Goal: Find contact information: Find contact information

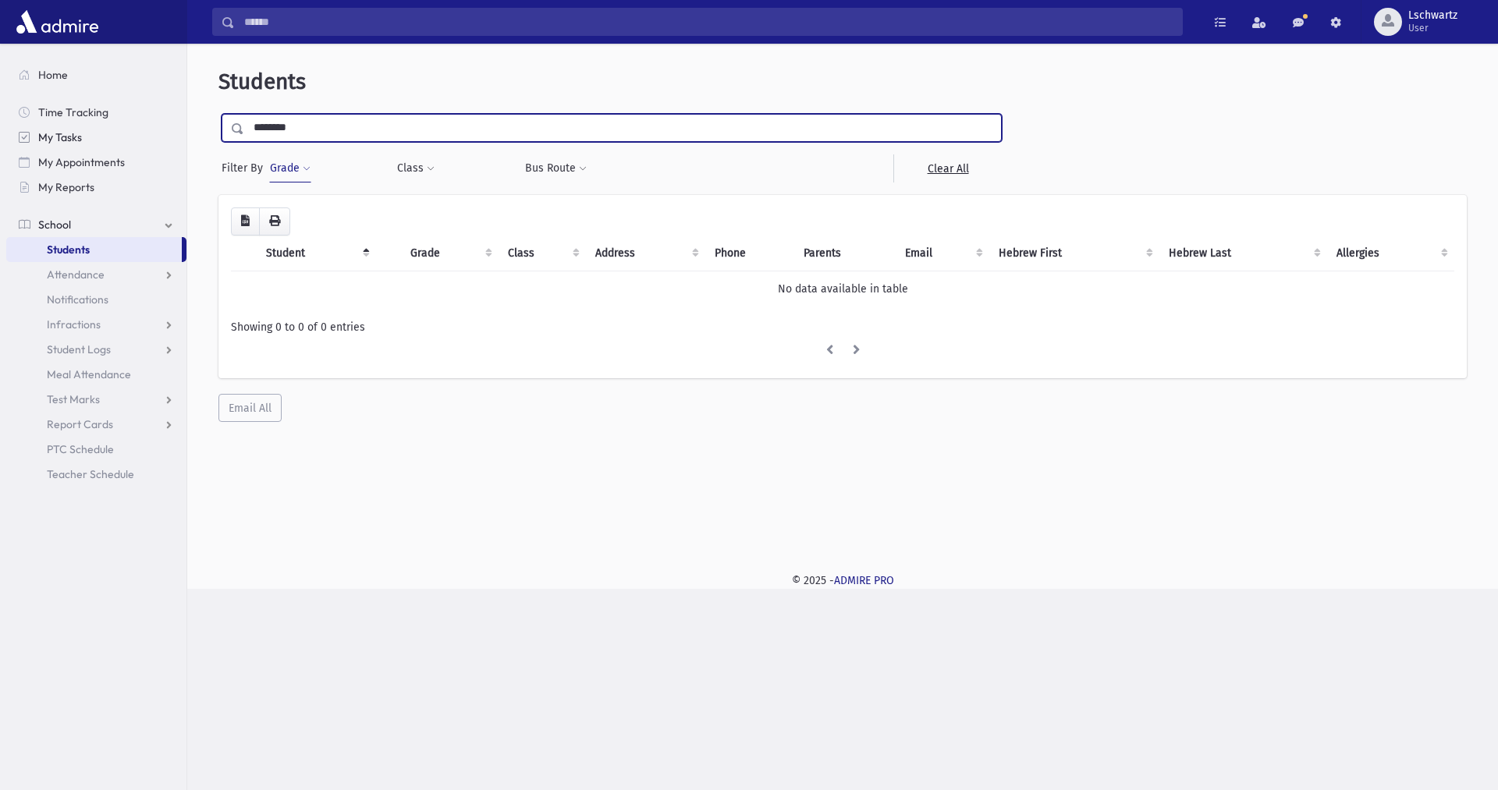
drag, startPoint x: 398, startPoint y: 128, endPoint x: 65, endPoint y: 144, distance: 333.6
click at [65, 144] on div "Search Results Students" at bounding box center [749, 395] width 1498 height 790
type input "******"
click at [218, 114] on input "submit" at bounding box center [240, 124] width 44 height 21
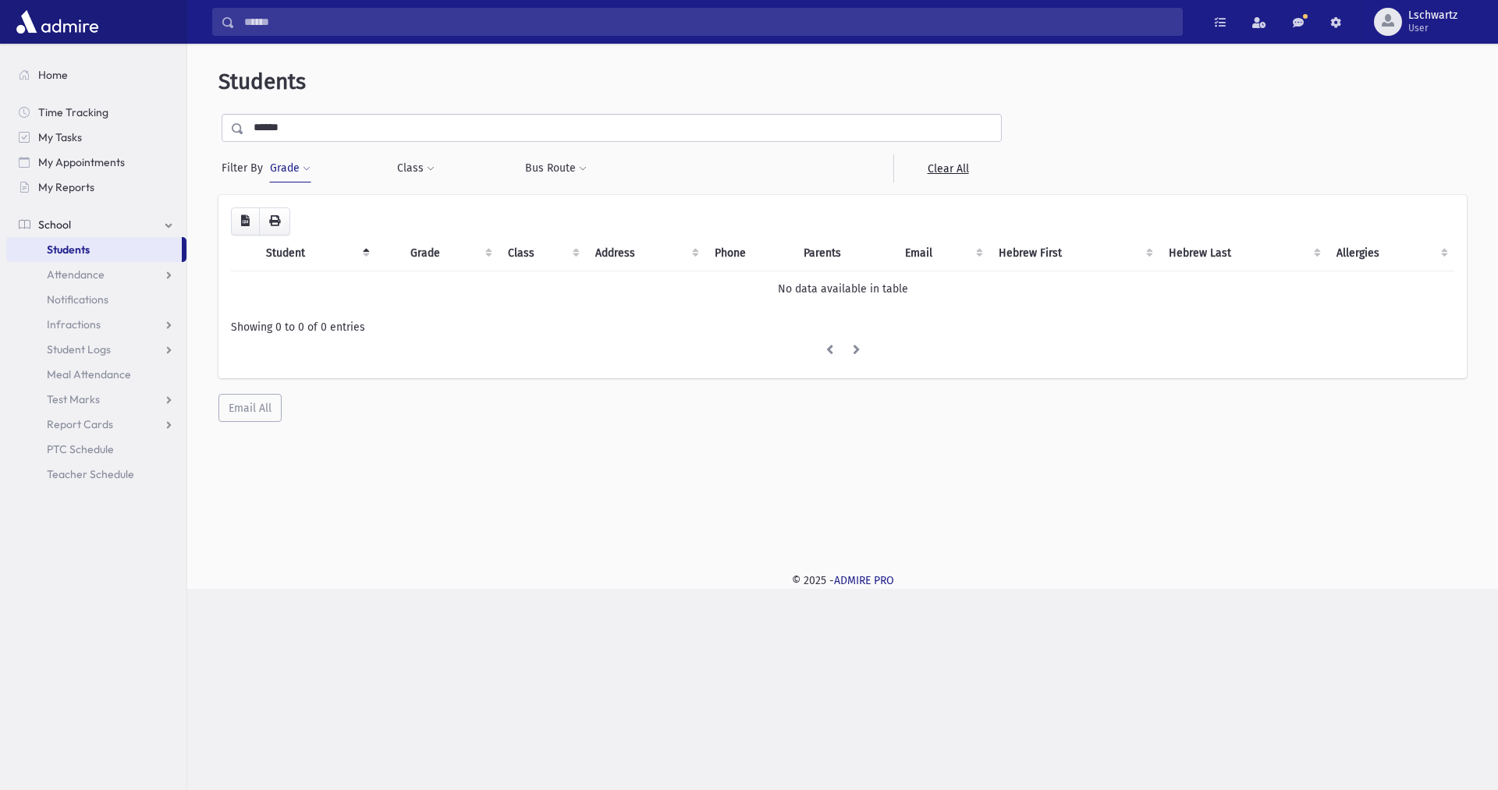
click at [301, 127] on input "******" at bounding box center [622, 128] width 757 height 28
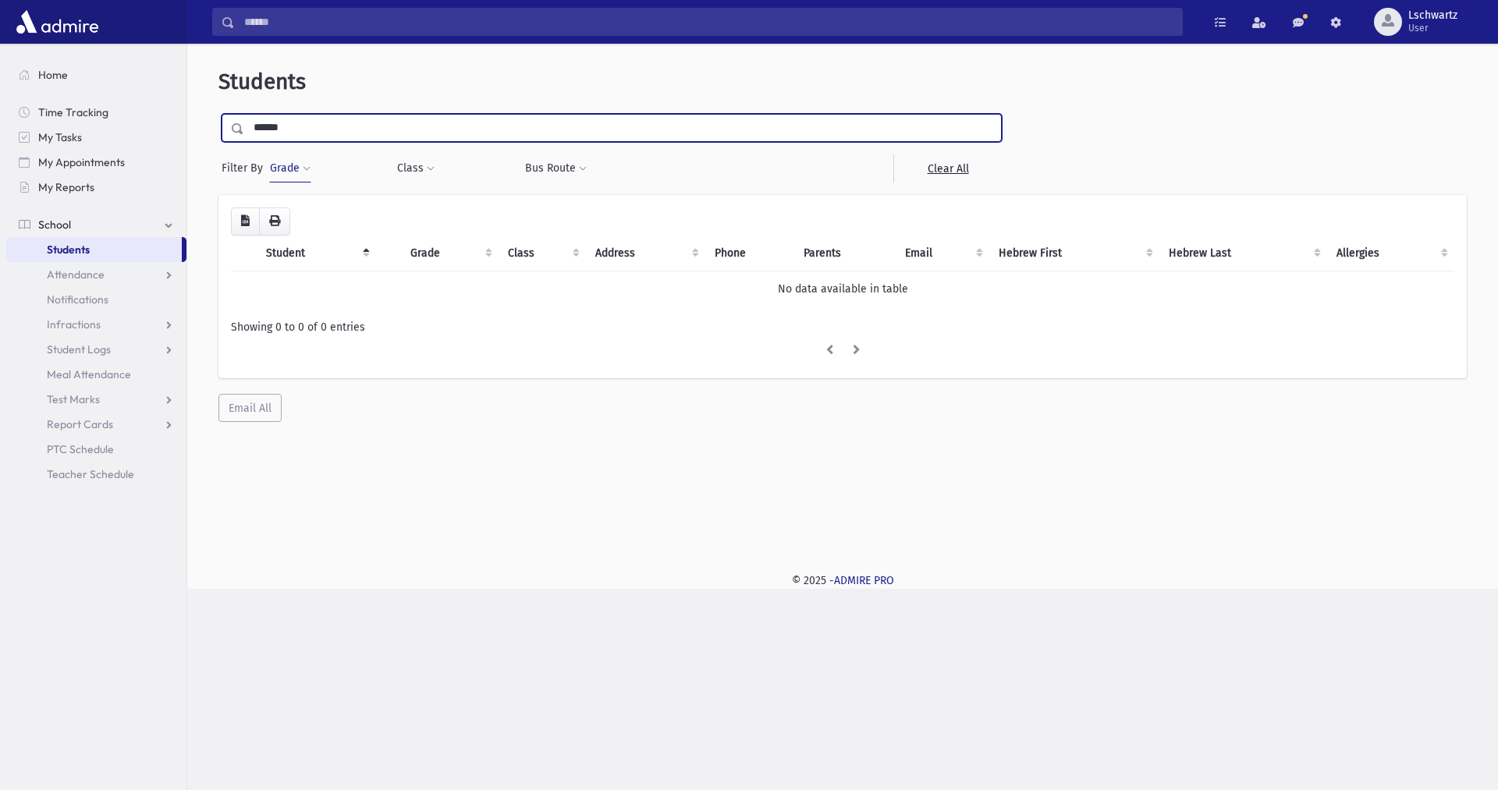
drag, startPoint x: 301, startPoint y: 127, endPoint x: 217, endPoint y: 119, distance: 84.6
click at [217, 119] on div "Students ****** Filter By Grade * * * * * * * * * ***** ********* ********* * *…" at bounding box center [843, 245] width 1298 height 391
type input "******"
click at [218, 114] on input "submit" at bounding box center [240, 124] width 44 height 21
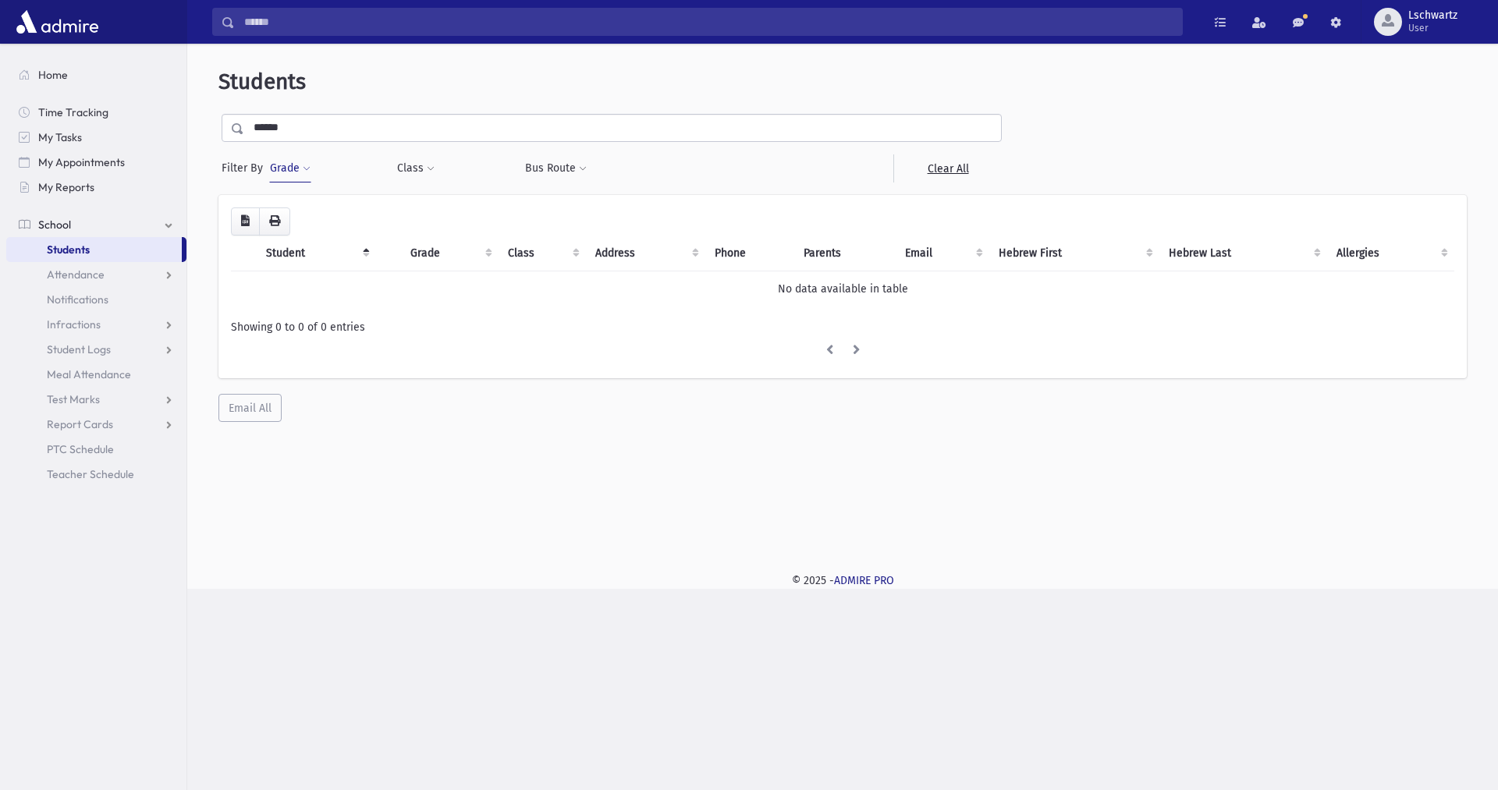
click at [450, 130] on input "******" at bounding box center [622, 128] width 757 height 28
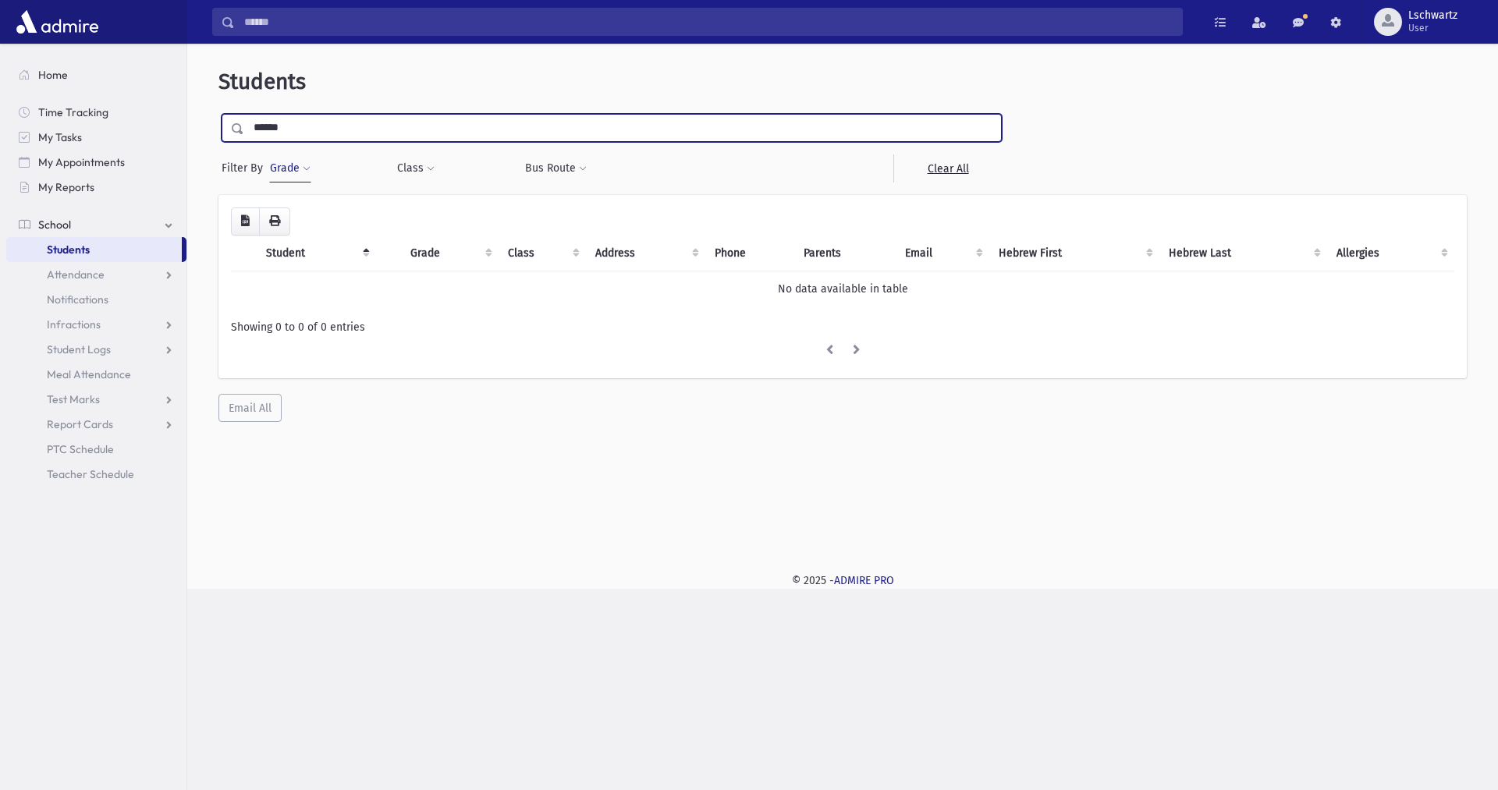
click at [218, 114] on input "submit" at bounding box center [240, 124] width 44 height 21
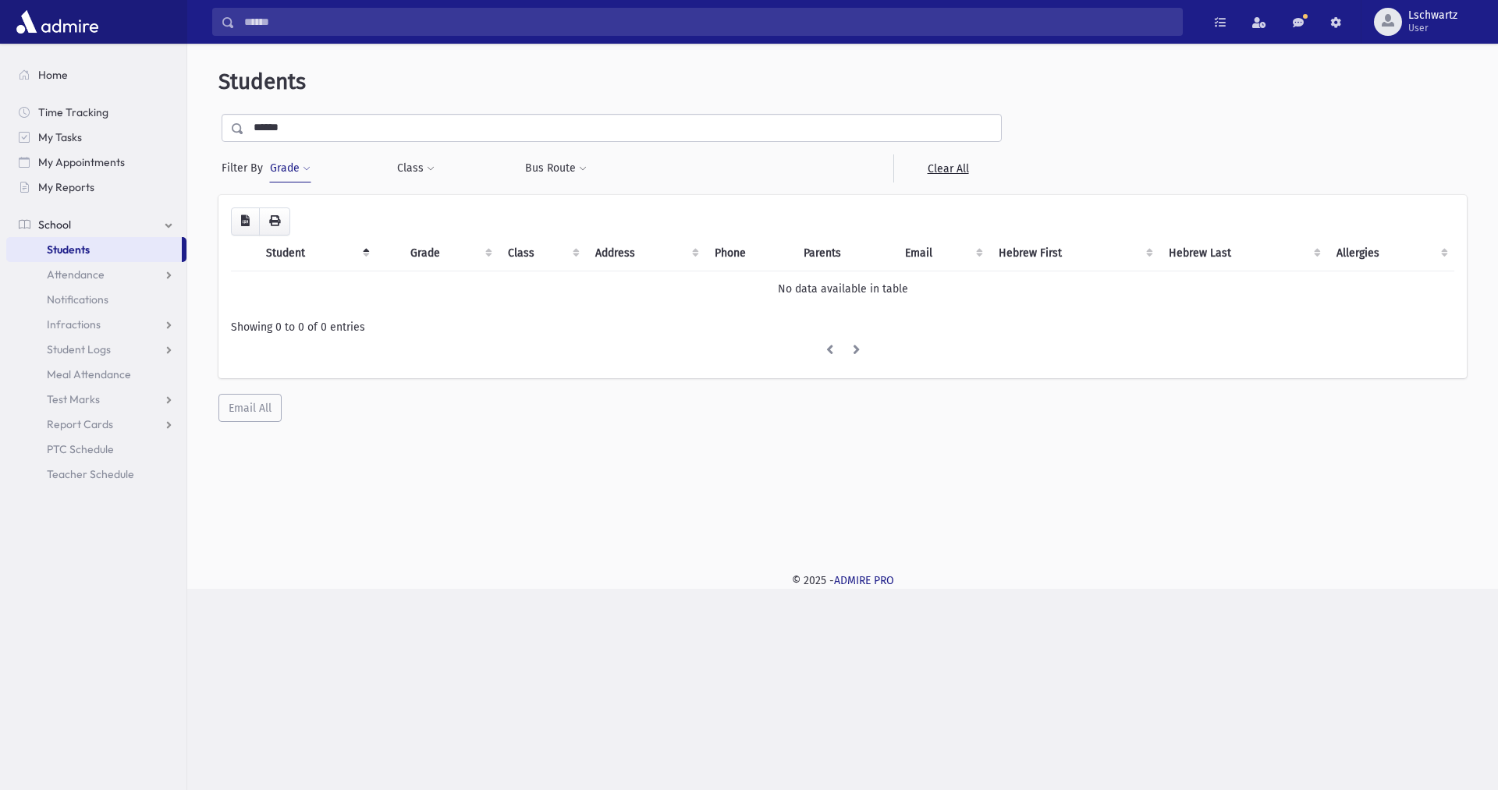
click at [331, 130] on input "******" at bounding box center [622, 128] width 757 height 28
click at [307, 169] on span at bounding box center [307, 169] width 8 height 9
click at [301, 211] on span "×" at bounding box center [303, 214] width 12 height 12
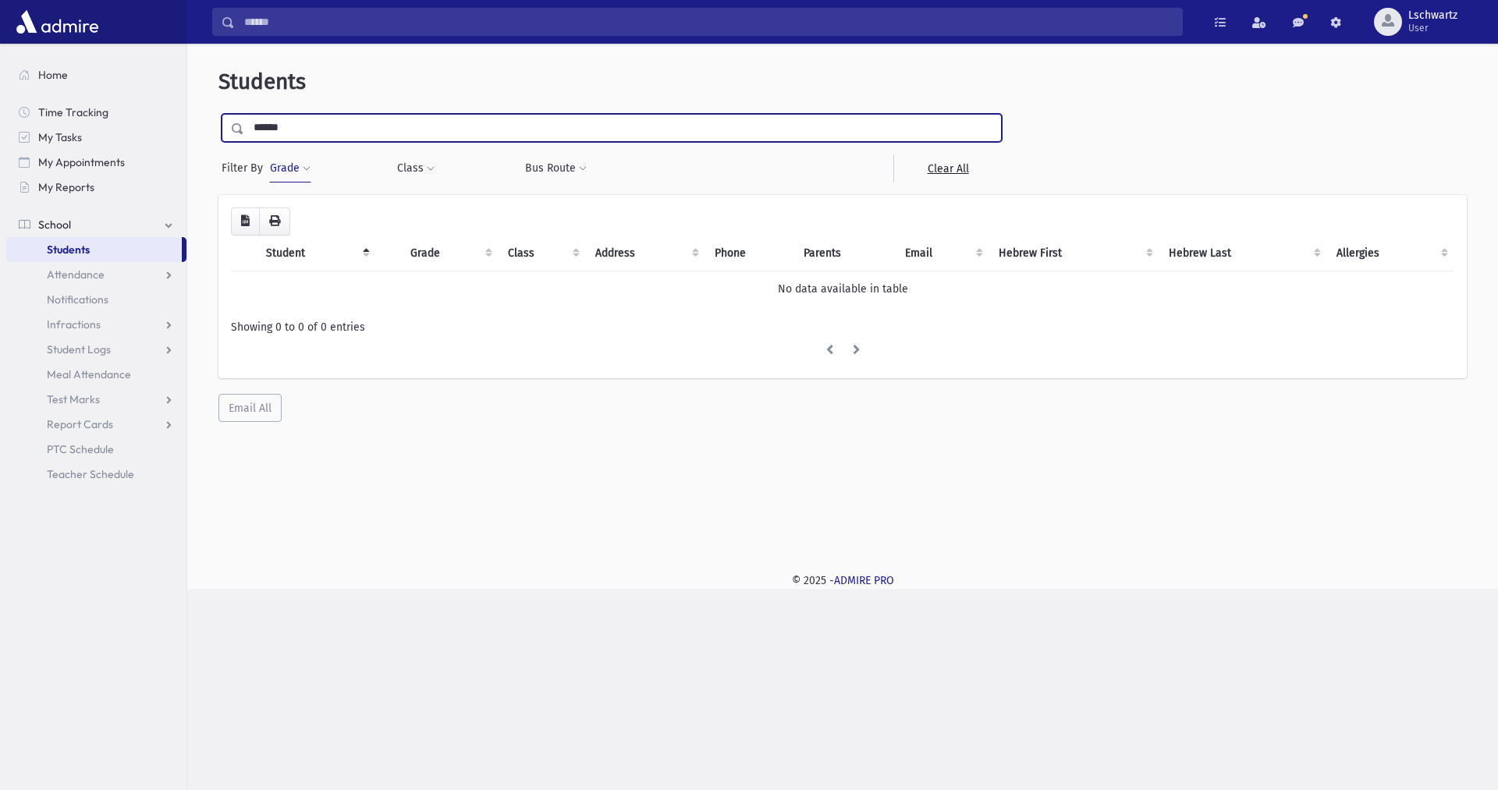
click at [730, 117] on input "******" at bounding box center [622, 128] width 757 height 28
click at [218, 114] on input "submit" at bounding box center [240, 124] width 44 height 21
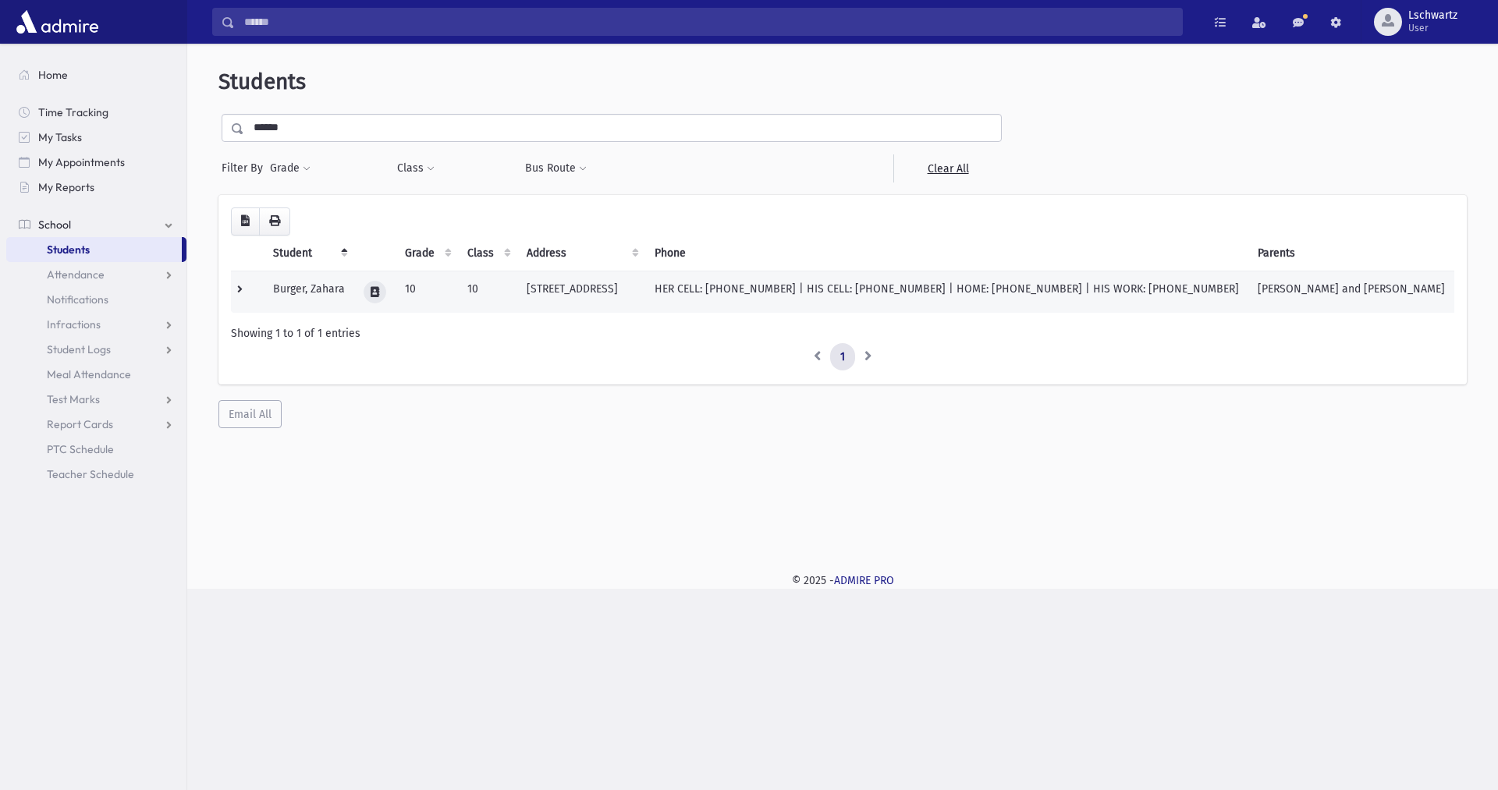
click at [378, 290] on icon at bounding box center [375, 292] width 9 height 10
click at [439, 293] on icon "button" at bounding box center [445, 292] width 12 height 10
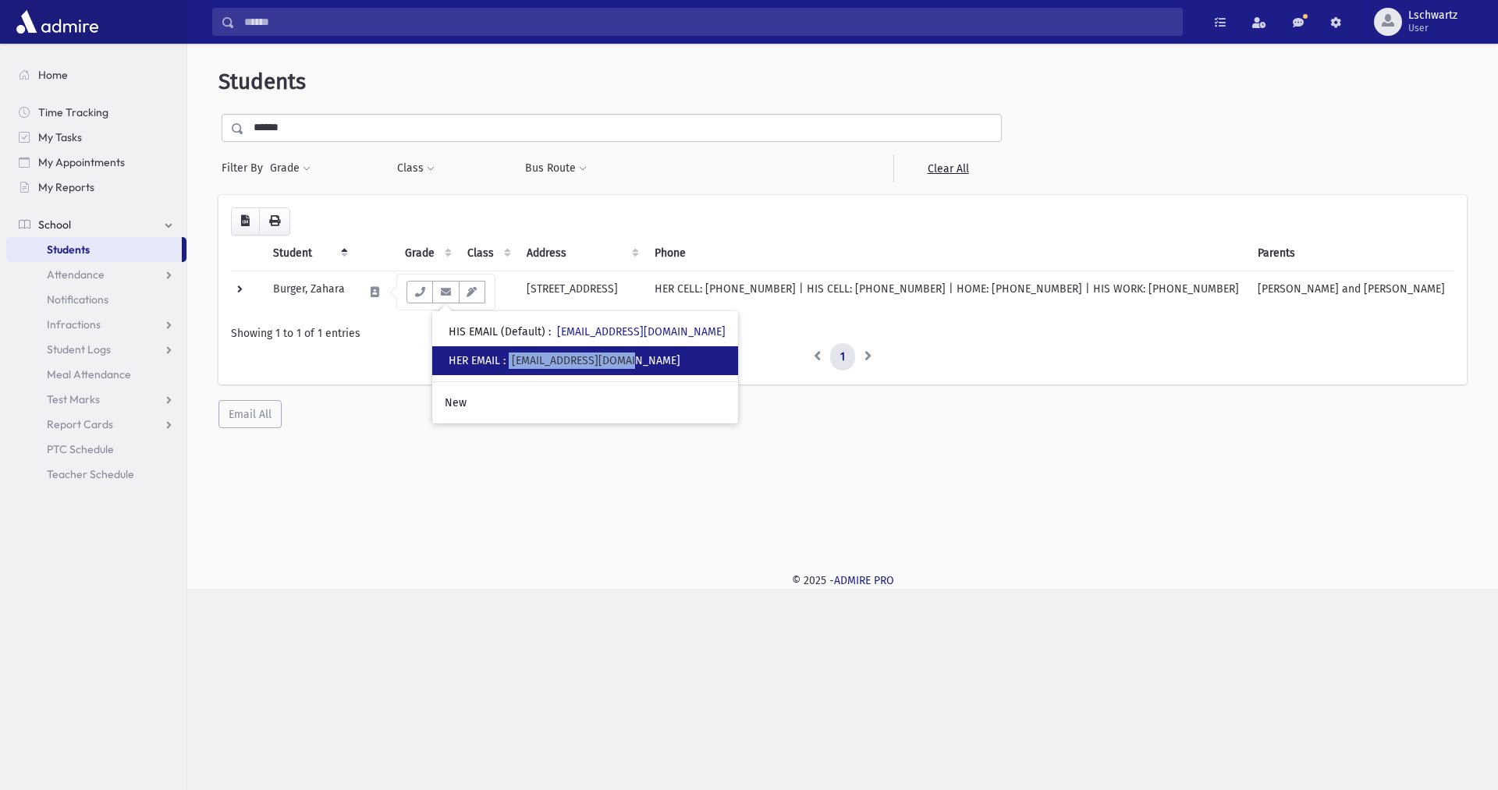
drag, startPoint x: 515, startPoint y: 360, endPoint x: 645, endPoint y: 362, distance: 129.5
click at [645, 362] on div "• HER EMAIL : babybuys123@gmail.com" at bounding box center [585, 360] width 306 height 29
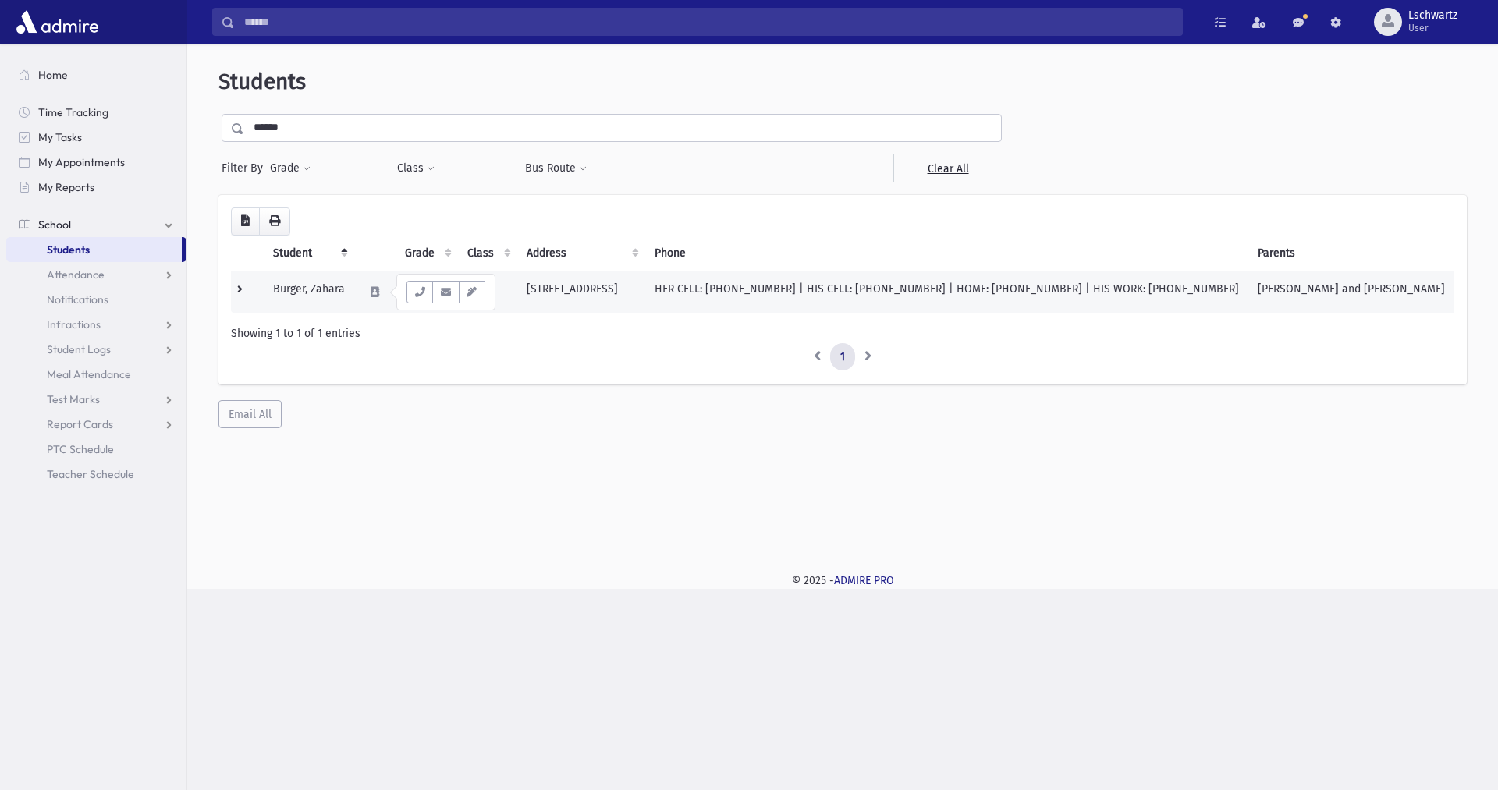
click at [242, 289] on td at bounding box center [247, 292] width 33 height 42
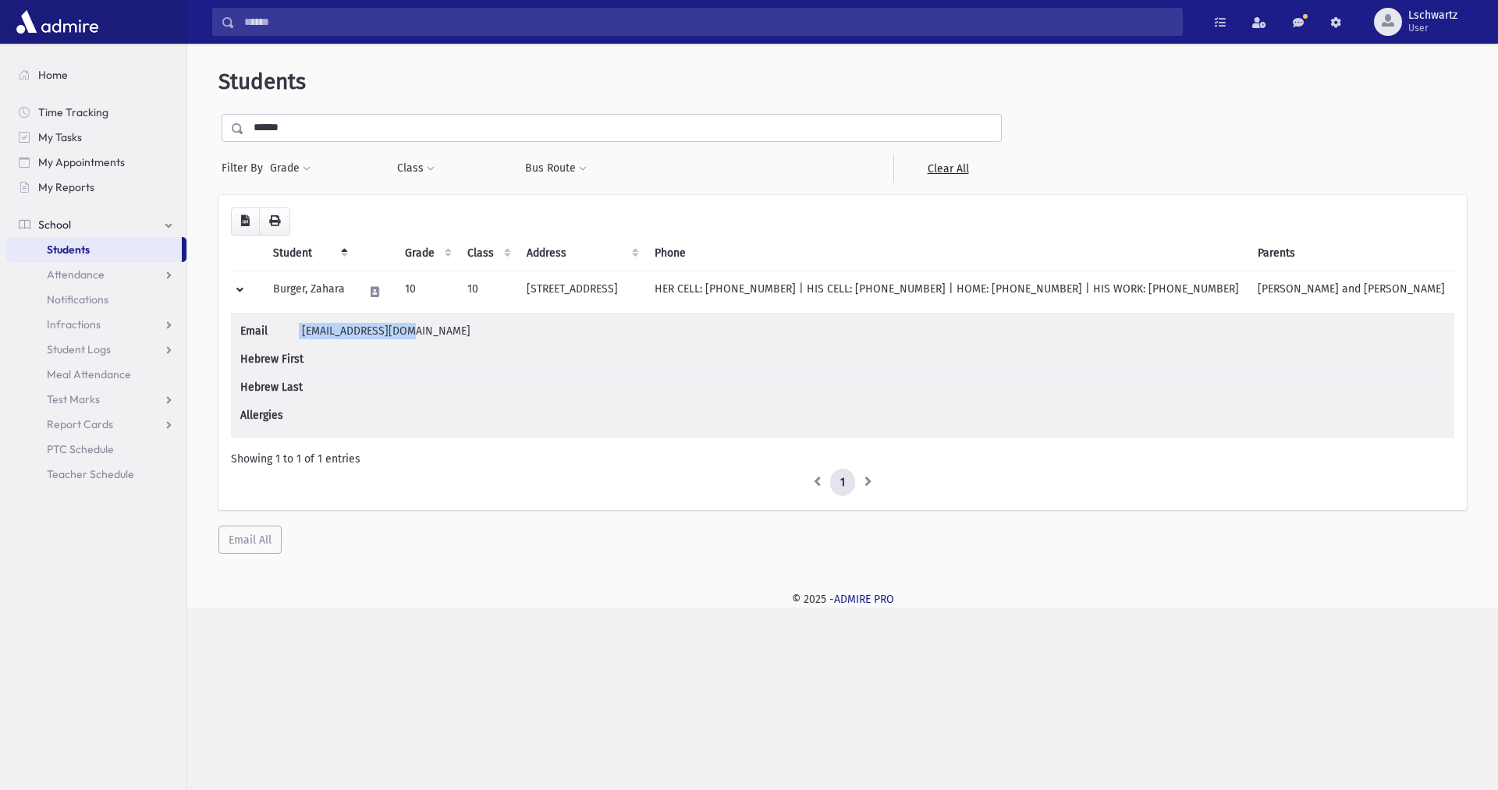
drag, startPoint x: 297, startPoint y: 330, endPoint x: 449, endPoint y: 330, distance: 152.2
click at [449, 330] on li "Email burger345@gmail.com" at bounding box center [842, 334] width 1205 height 23
copy li "burger345@gmail.com"
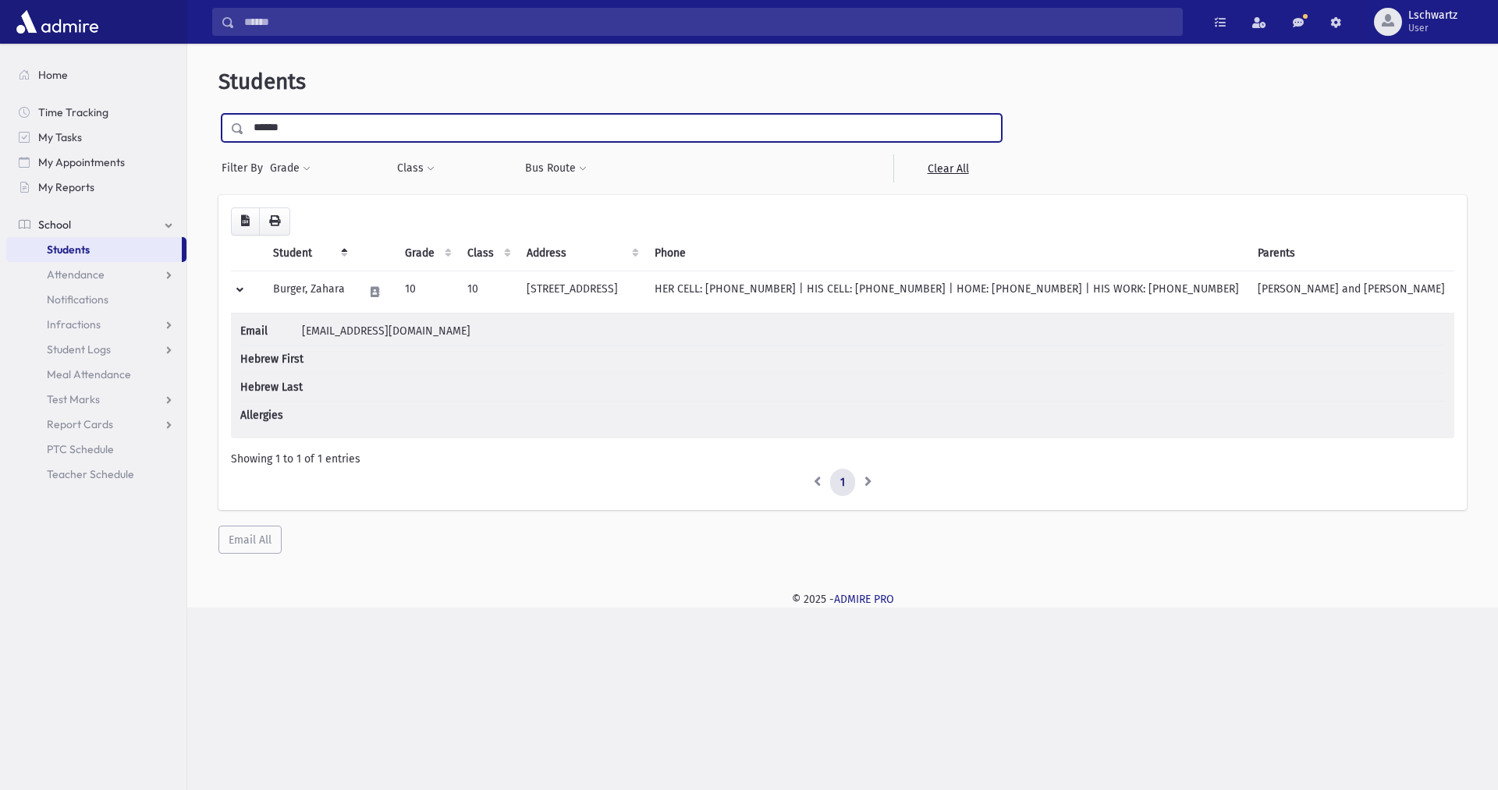
click at [331, 133] on input "******" at bounding box center [622, 128] width 757 height 28
type input "*"
type input "******"
click at [218, 114] on input "submit" at bounding box center [240, 124] width 44 height 21
click at [320, 133] on input "******" at bounding box center [622, 128] width 757 height 28
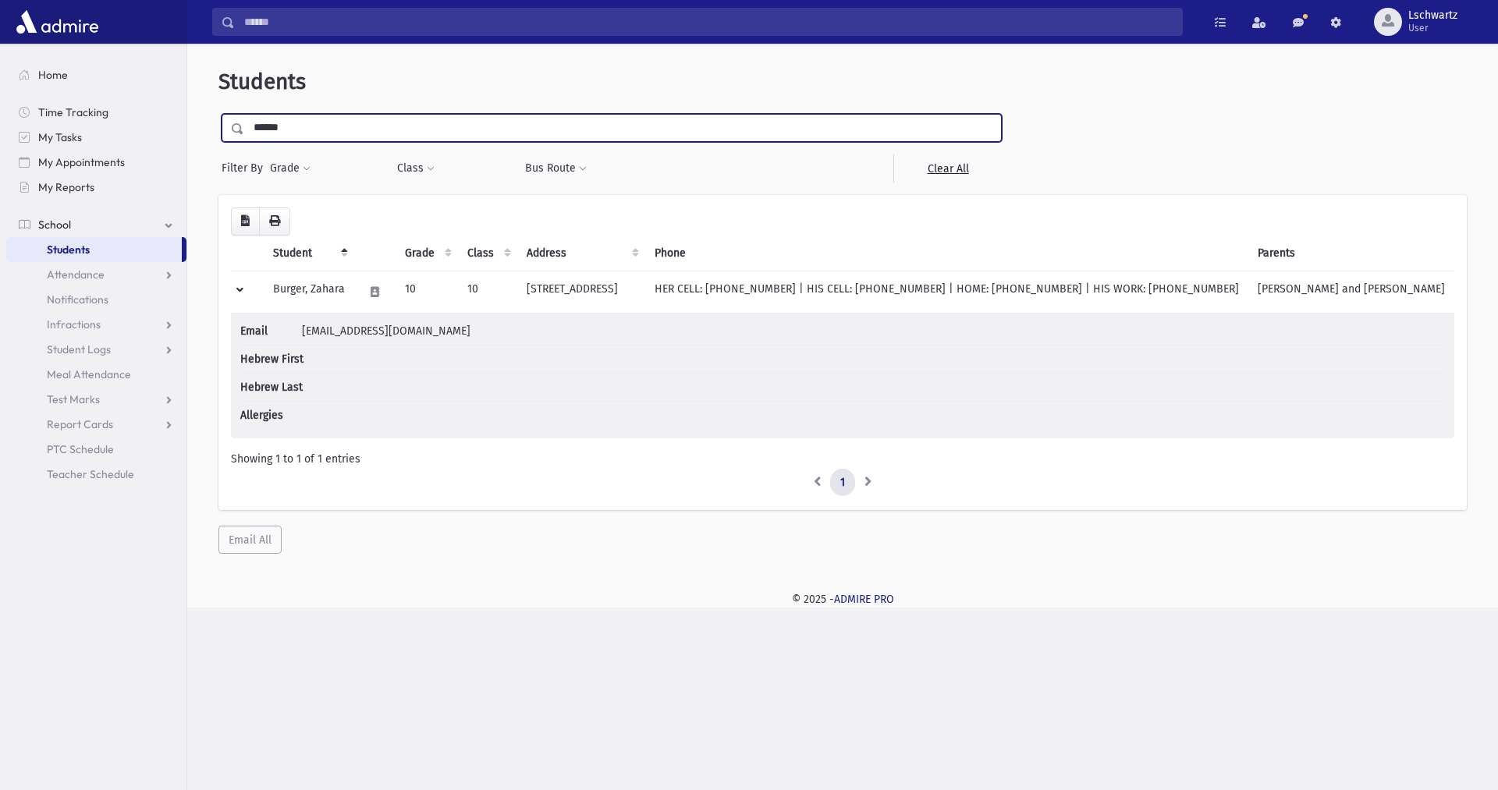
click at [218, 114] on input "submit" at bounding box center [240, 124] width 44 height 21
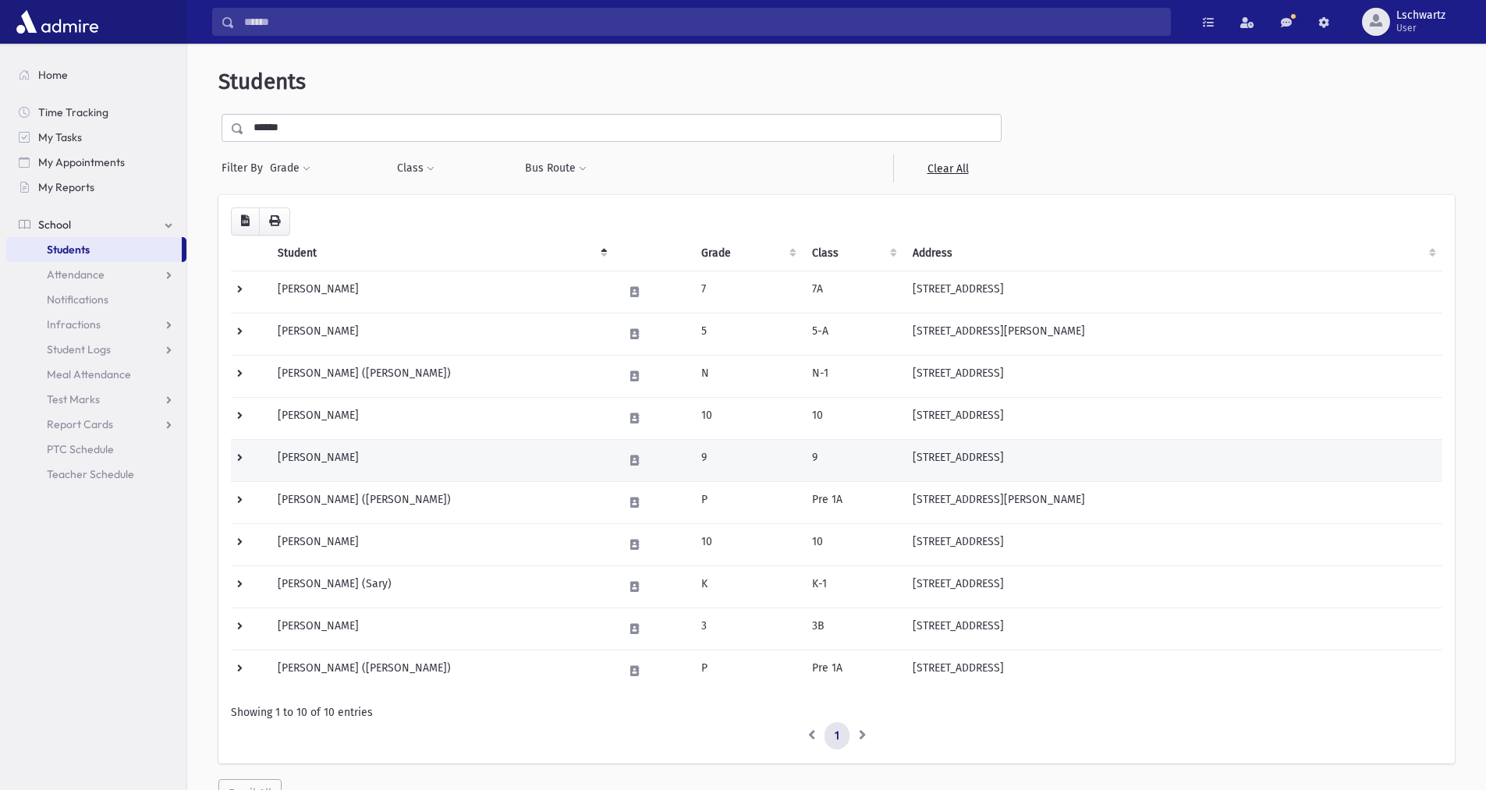
click at [239, 457] on td at bounding box center [249, 460] width 37 height 42
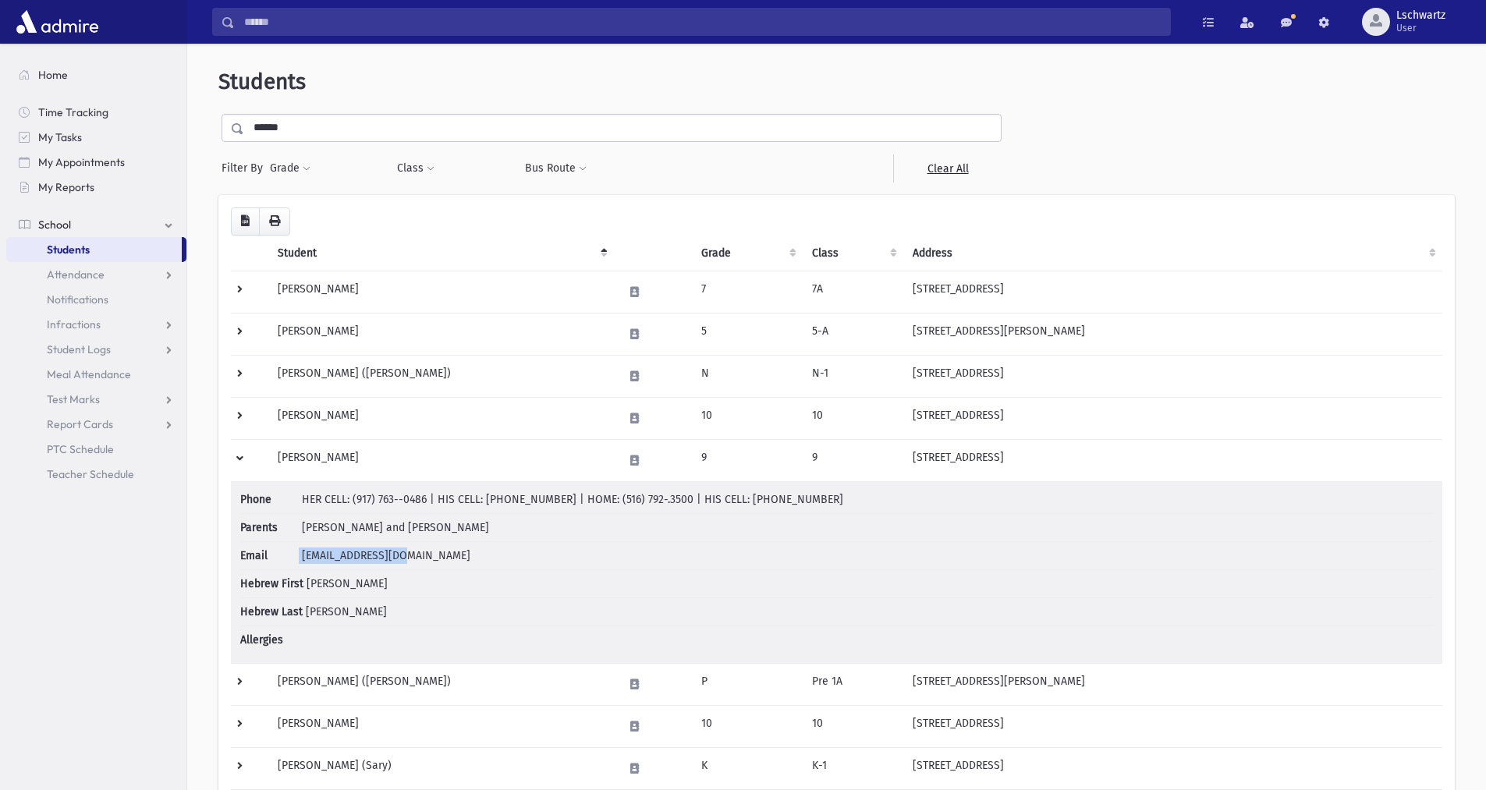
drag, startPoint x: 286, startPoint y: 552, endPoint x: 429, endPoint y: 556, distance: 142.8
click at [429, 556] on li "Email [EMAIL_ADDRESS][DOMAIN_NAME]" at bounding box center [836, 556] width 1193 height 28
copy li "[EMAIL_ADDRESS][DOMAIN_NAME]"
click at [637, 460] on icon at bounding box center [634, 461] width 9 height 10
click at [705, 457] on icon "button" at bounding box center [700, 461] width 12 height 10
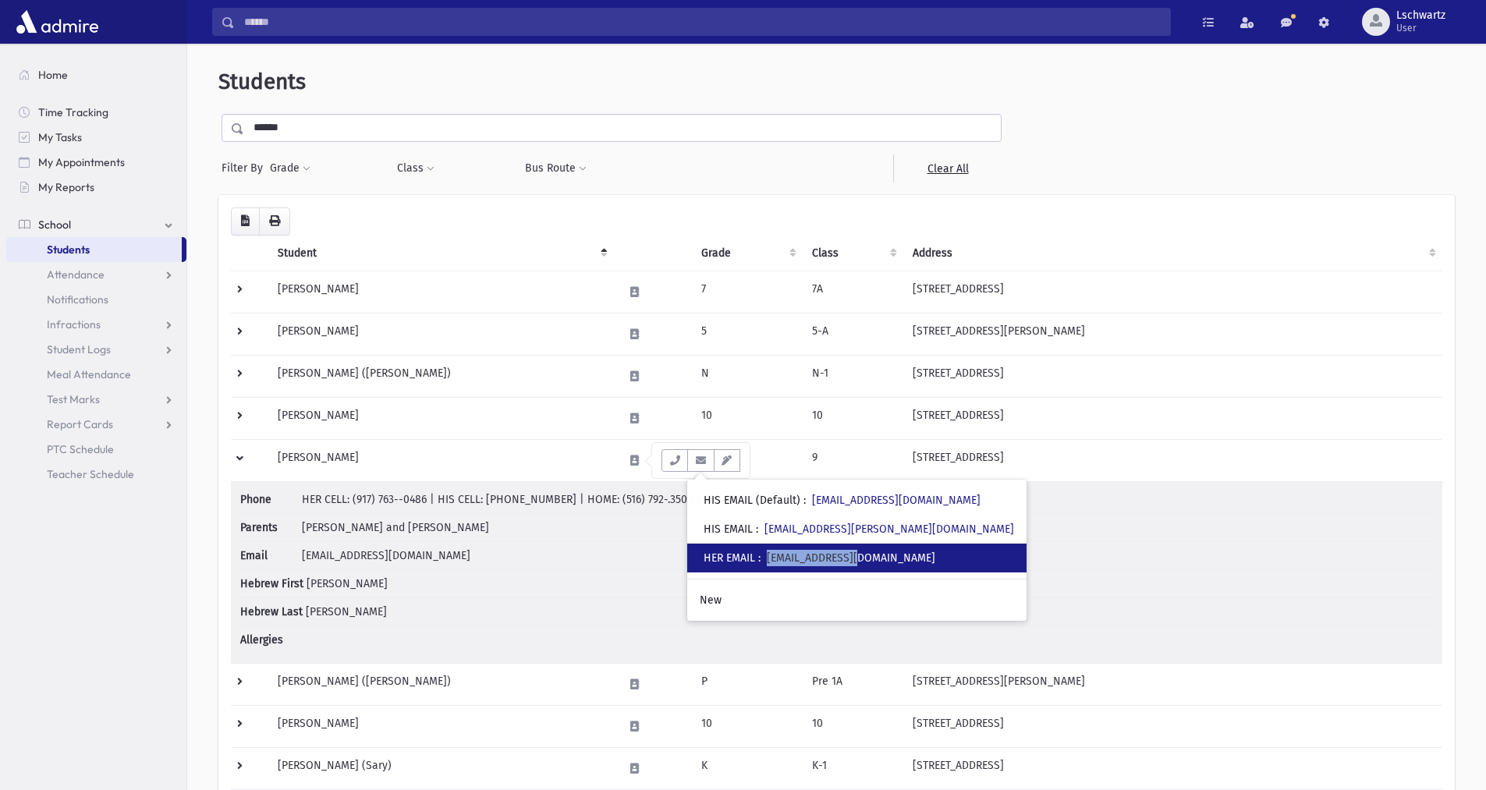
drag, startPoint x: 772, startPoint y: 555, endPoint x: 875, endPoint y: 552, distance: 103.8
click at [875, 552] on div "• HER EMAIL : [EMAIL_ADDRESS][DOMAIN_NAME]" at bounding box center [856, 558] width 339 height 29
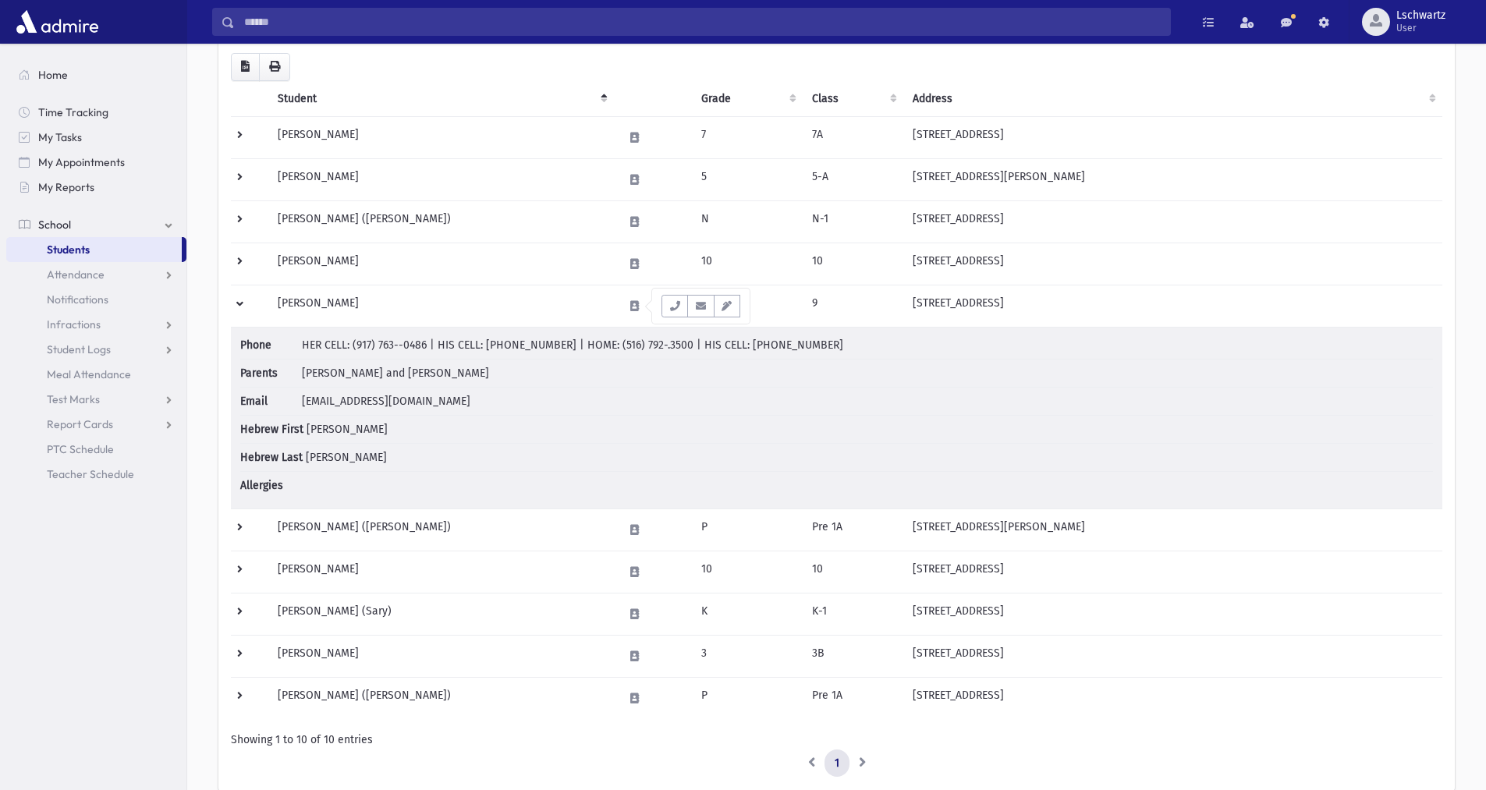
scroll to position [156, 0]
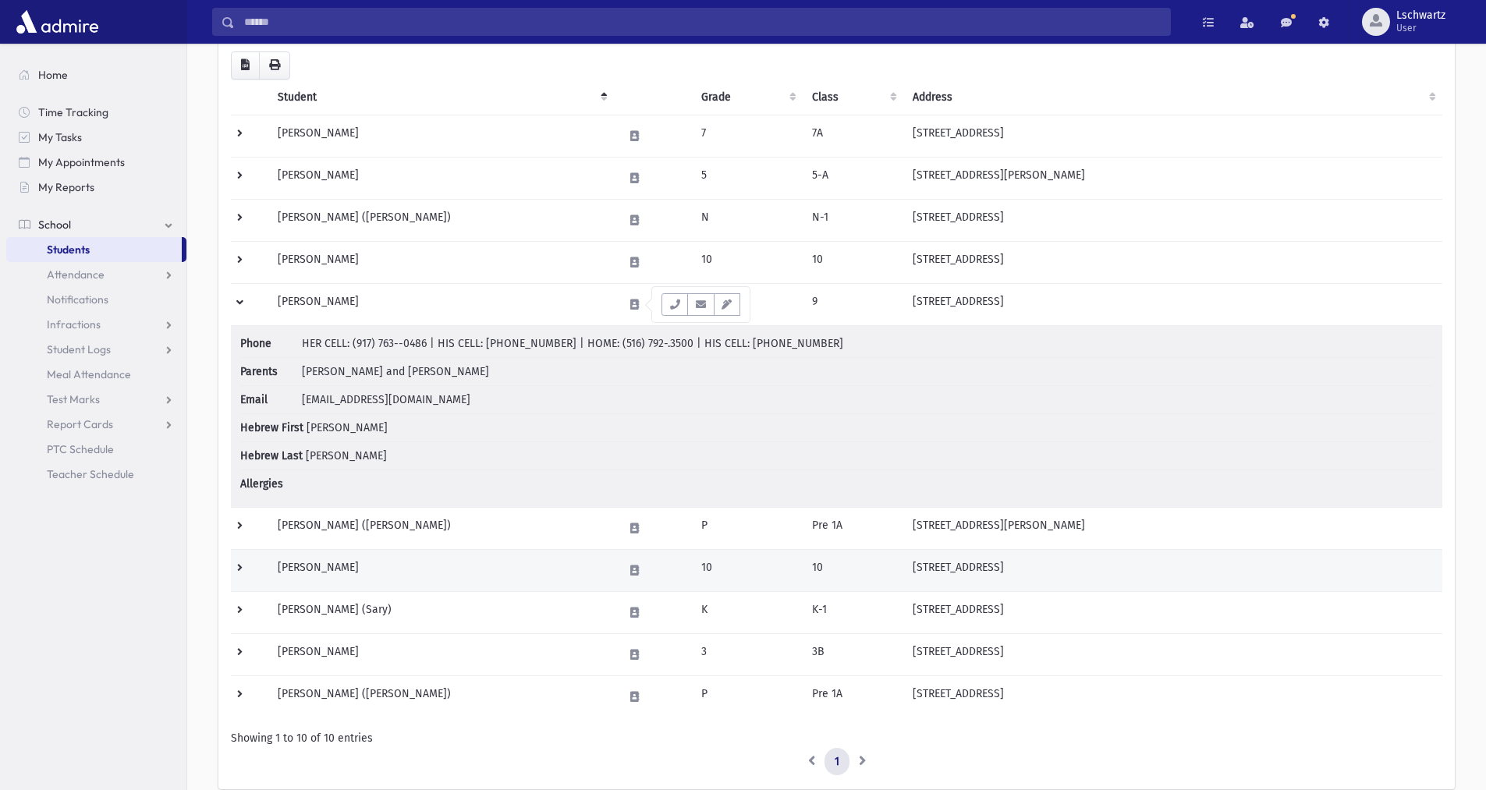
click at [315, 559] on td "[PERSON_NAME]" at bounding box center [441, 570] width 346 height 42
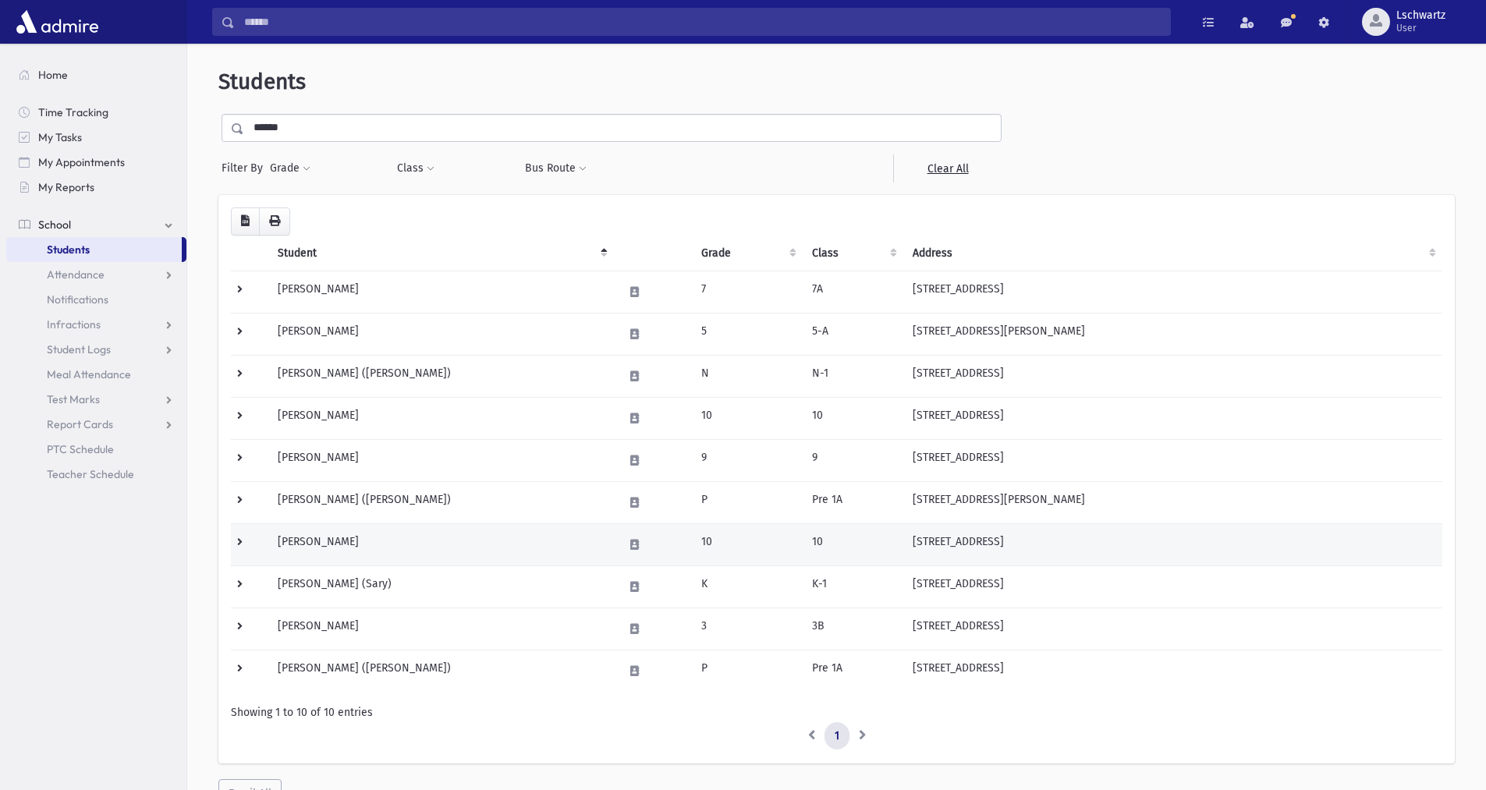
click at [233, 538] on td at bounding box center [249, 545] width 37 height 42
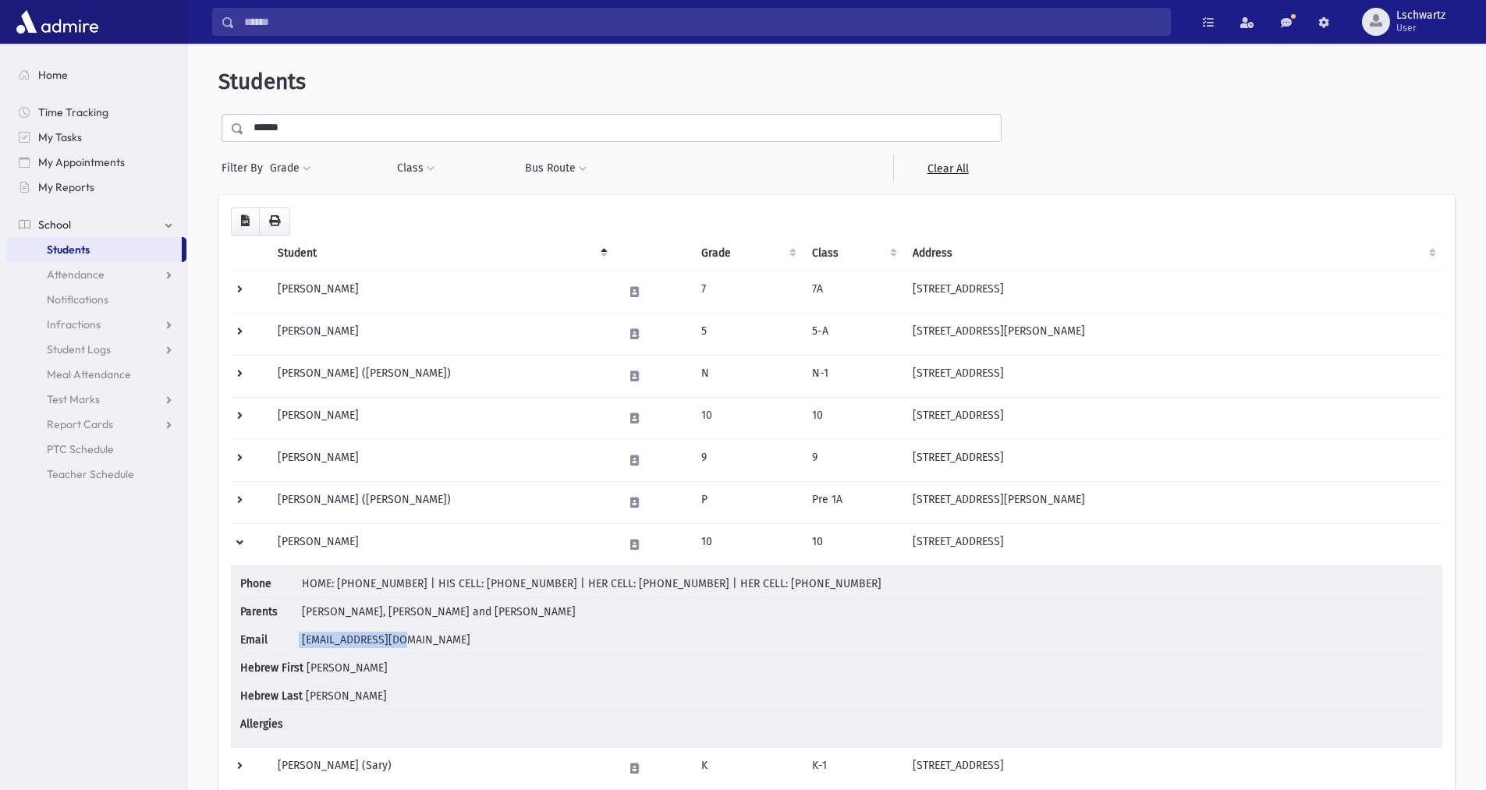
drag, startPoint x: 293, startPoint y: 635, endPoint x: 430, endPoint y: 636, distance: 136.5
click at [430, 636] on li "Email ylgordon@gmail.com" at bounding box center [836, 641] width 1193 height 28
copy li "ylgordon@gmail.com"
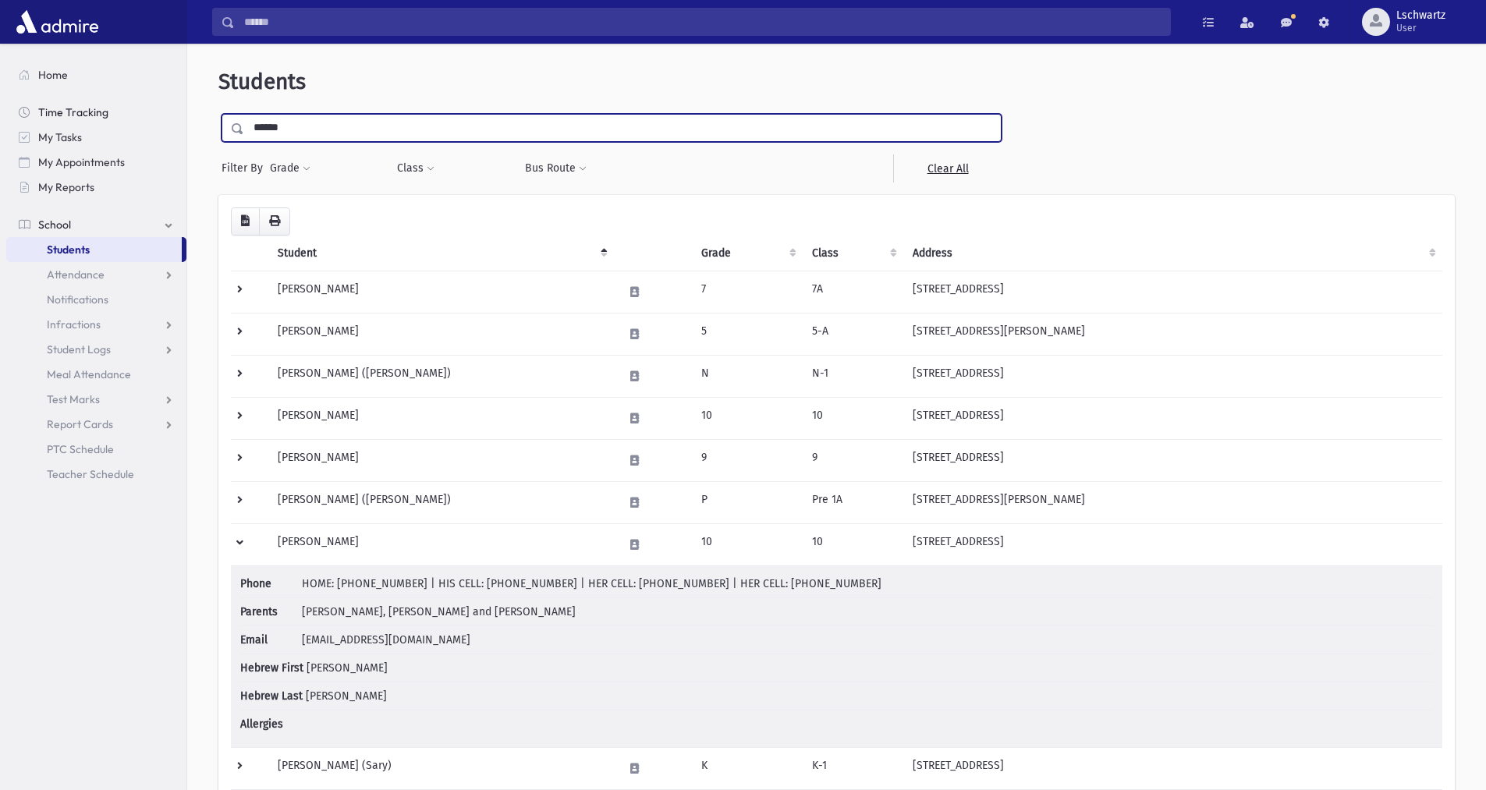
drag, startPoint x: 395, startPoint y: 123, endPoint x: 178, endPoint y: 123, distance: 216.9
click at [182, 123] on div "Search Results Students" at bounding box center [743, 521] width 1486 height 1043
type input "******"
click at [218, 114] on input "submit" at bounding box center [240, 124] width 44 height 21
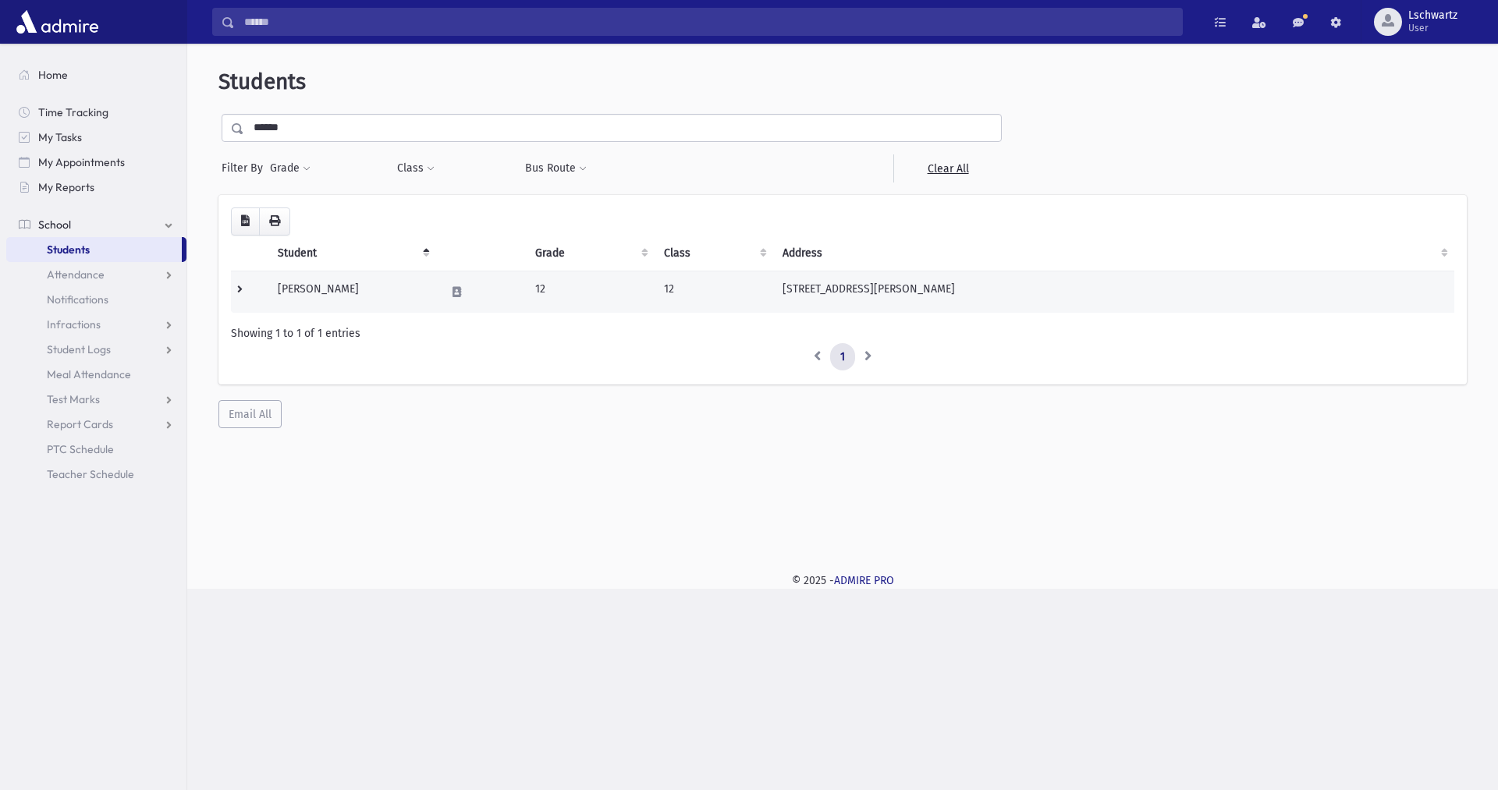
click at [239, 290] on td at bounding box center [249, 292] width 37 height 42
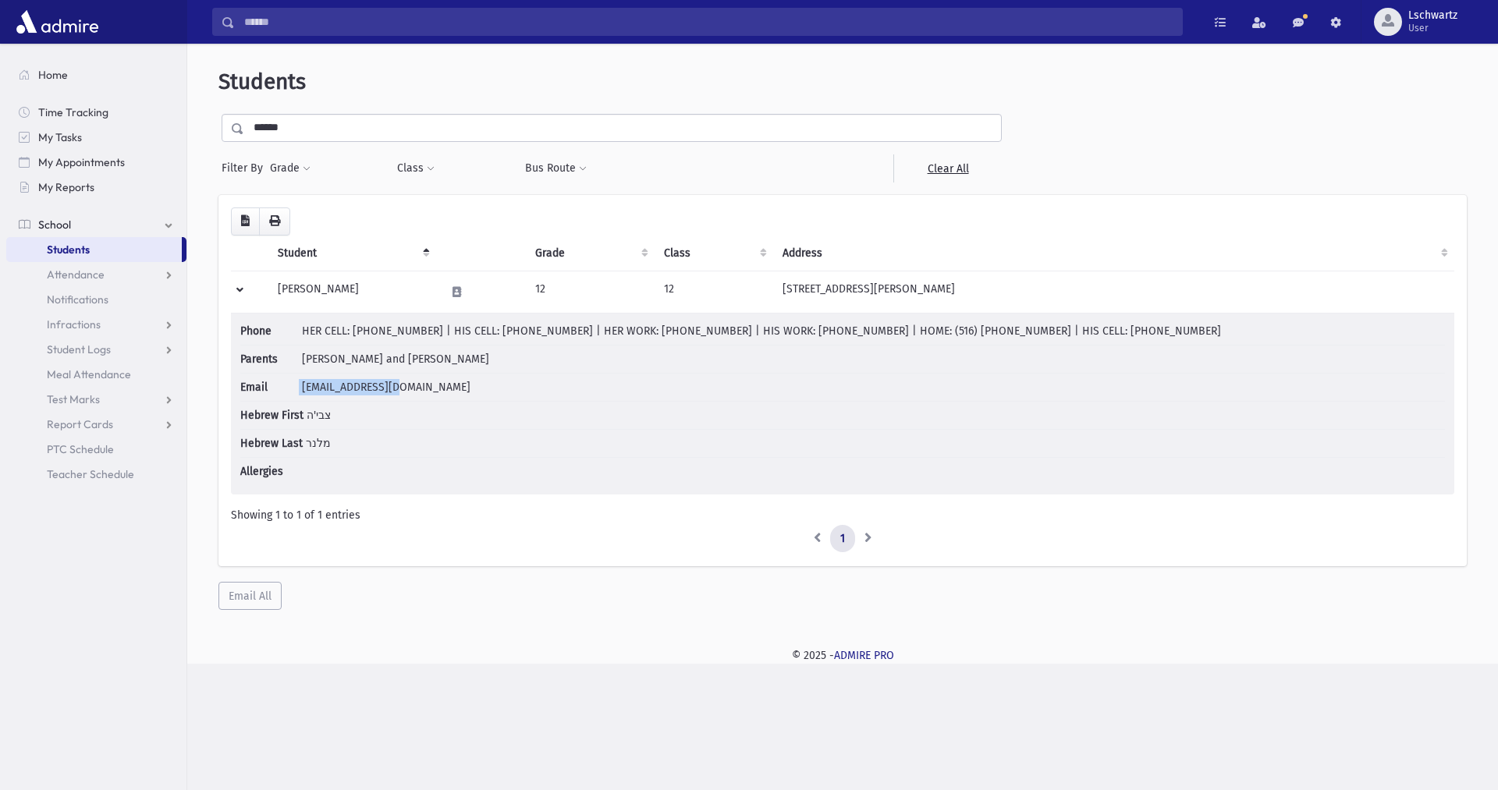
drag, startPoint x: 300, startPoint y: 382, endPoint x: 431, endPoint y: 385, distance: 131.1
click at [431, 385] on li "Email aym2141@gmail.com" at bounding box center [842, 388] width 1205 height 28
copy li "aym2141@gmail.com"
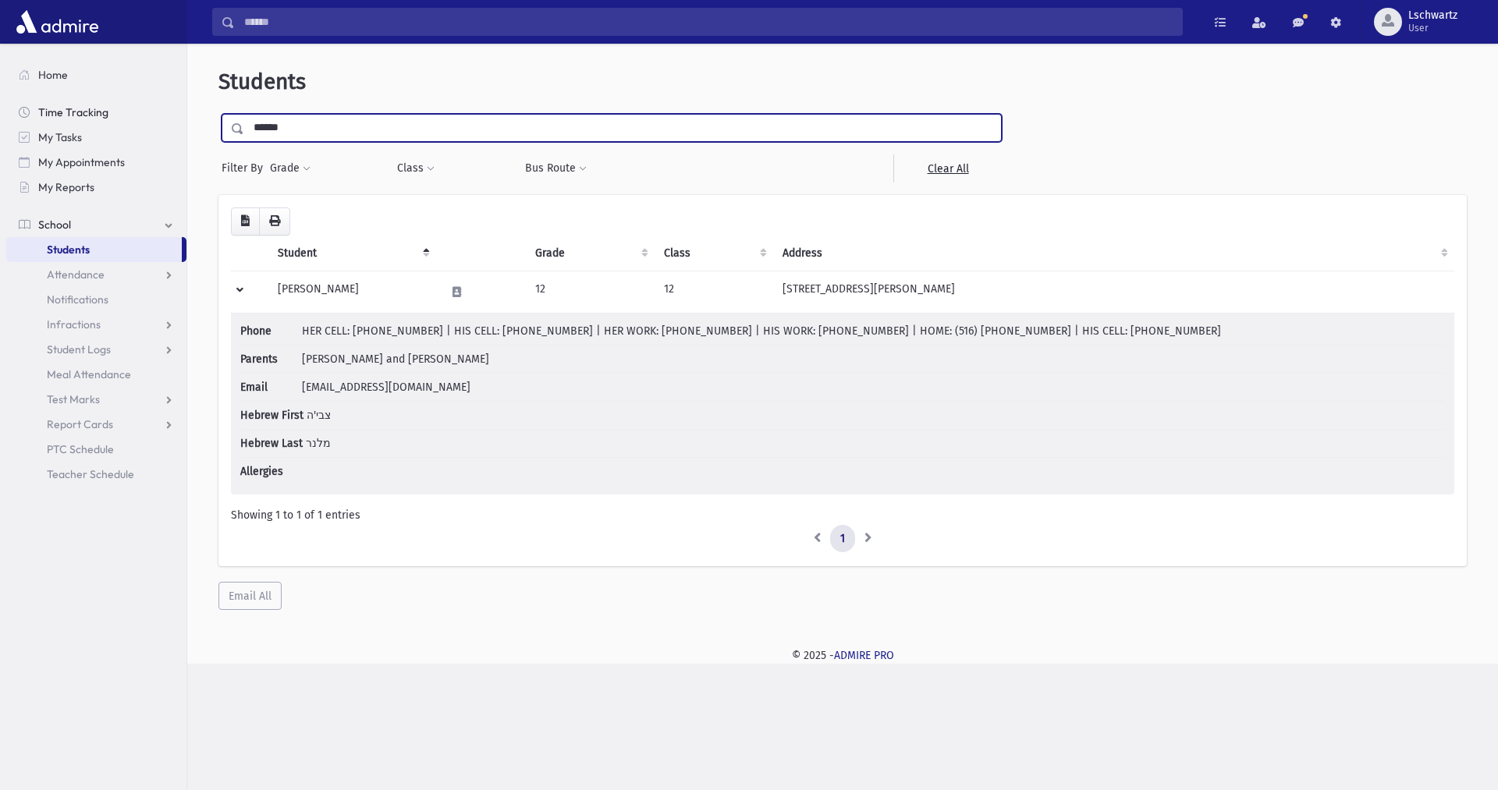
drag, startPoint x: 386, startPoint y: 119, endPoint x: 165, endPoint y: 119, distance: 221.6
click at [173, 119] on div "Search Results Students" at bounding box center [749, 395] width 1498 height 790
type input "*****"
click at [218, 114] on input "submit" at bounding box center [240, 124] width 44 height 21
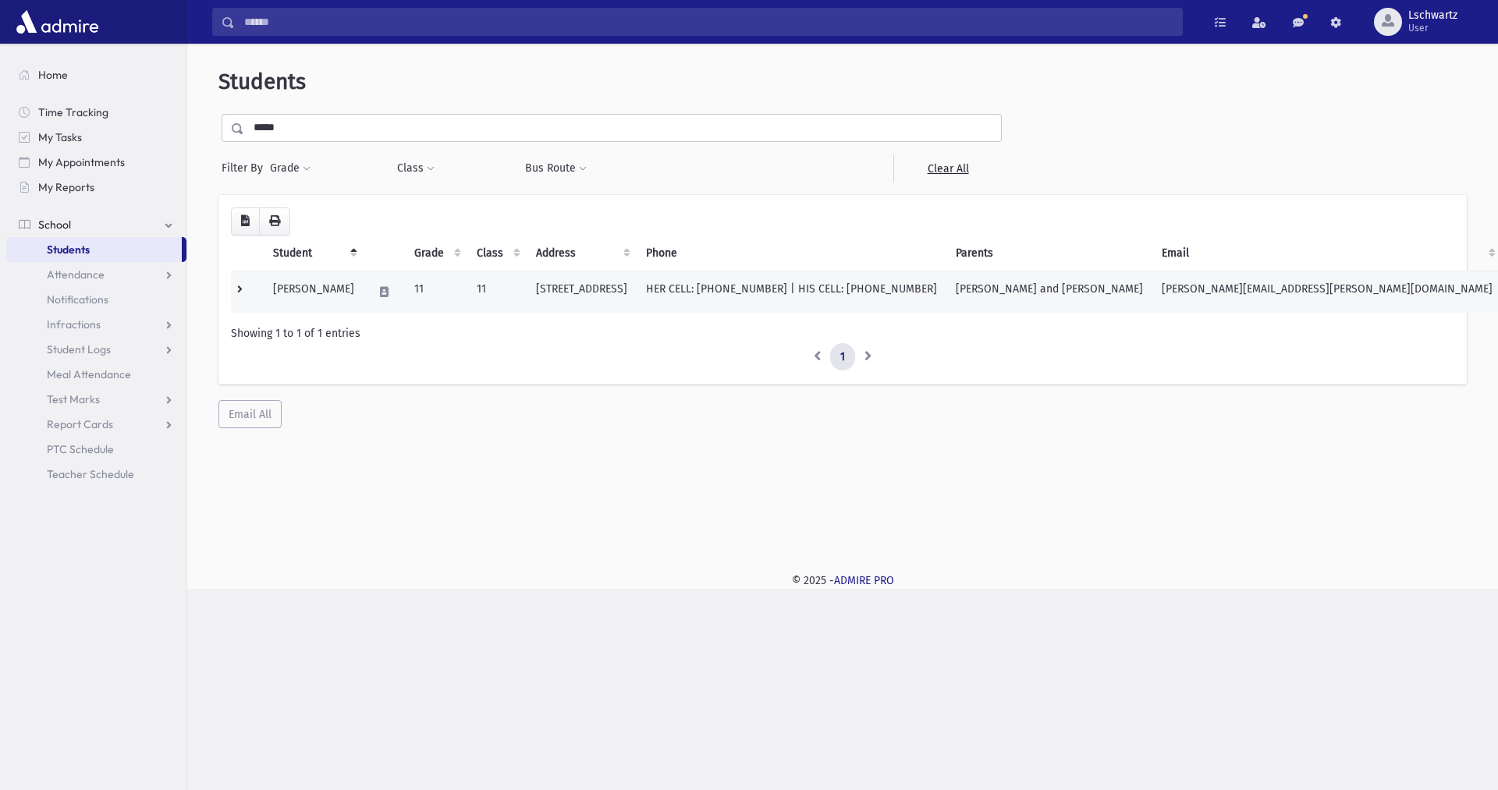
click at [238, 282] on td at bounding box center [247, 292] width 33 height 42
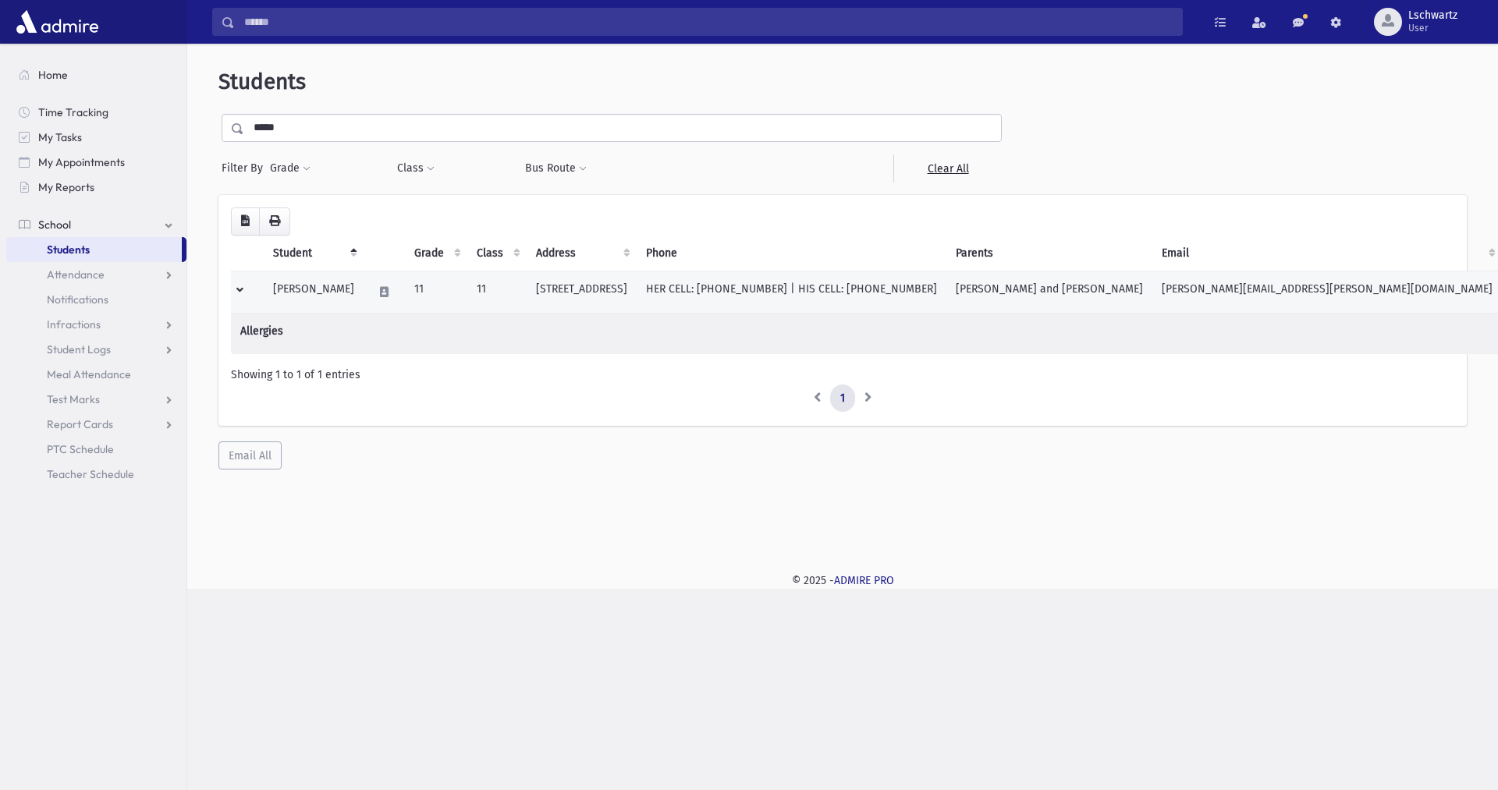
click at [244, 288] on td at bounding box center [247, 292] width 33 height 42
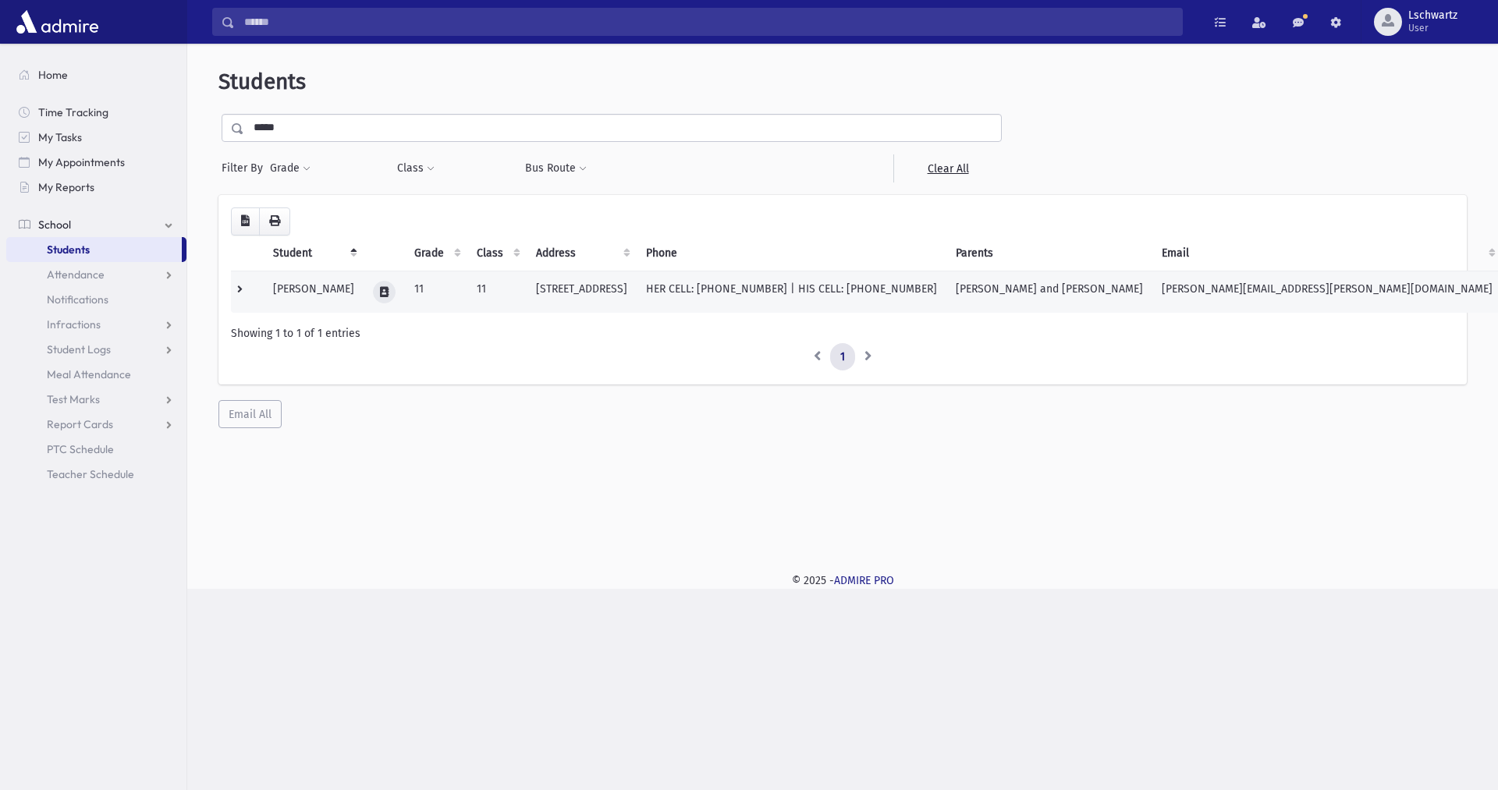
click at [380, 293] on icon at bounding box center [384, 292] width 9 height 10
click at [441, 293] on icon "button" at bounding box center [440, 292] width 12 height 10
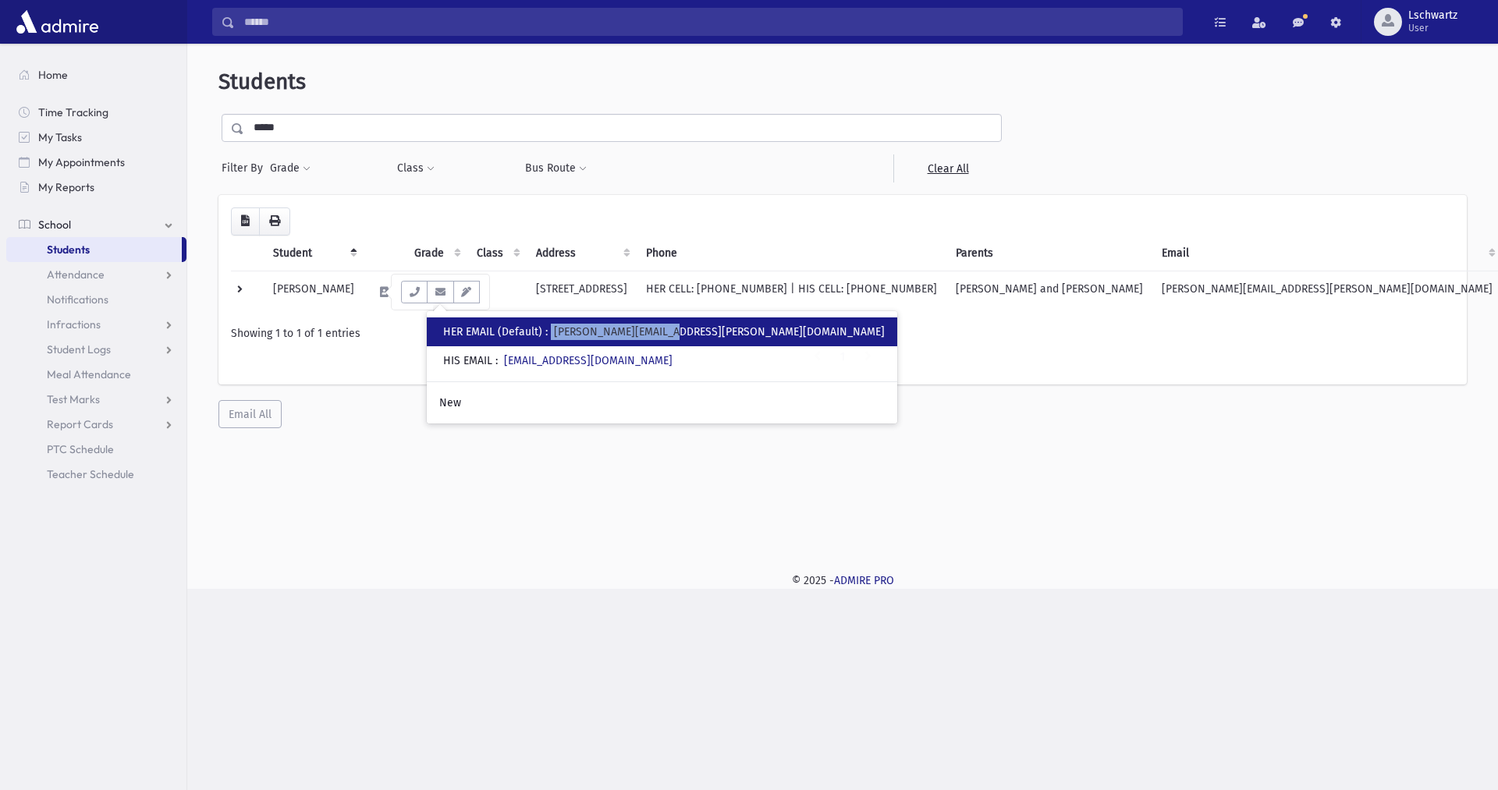
drag, startPoint x: 556, startPoint y: 336, endPoint x: 678, endPoint y: 332, distance: 122.6
click at [678, 332] on div "• HER EMAIL (Default) : mindy.lipka@gmail.com" at bounding box center [662, 332] width 471 height 29
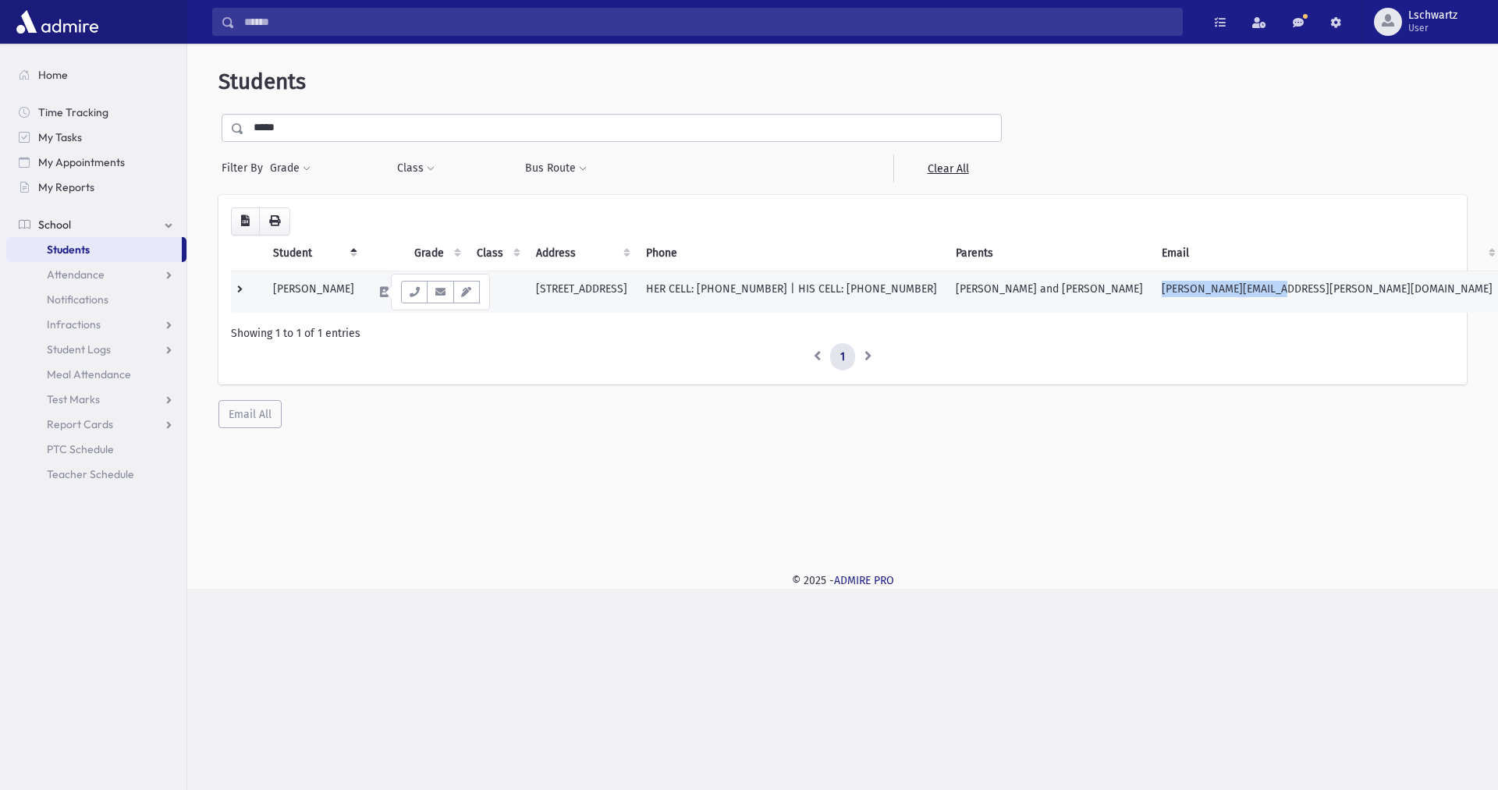
drag, startPoint x: 1123, startPoint y: 289, endPoint x: 1248, endPoint y: 286, distance: 125.7
click at [1248, 286] on td "mindy.lipka@gmail.com" at bounding box center [1327, 292] width 350 height 42
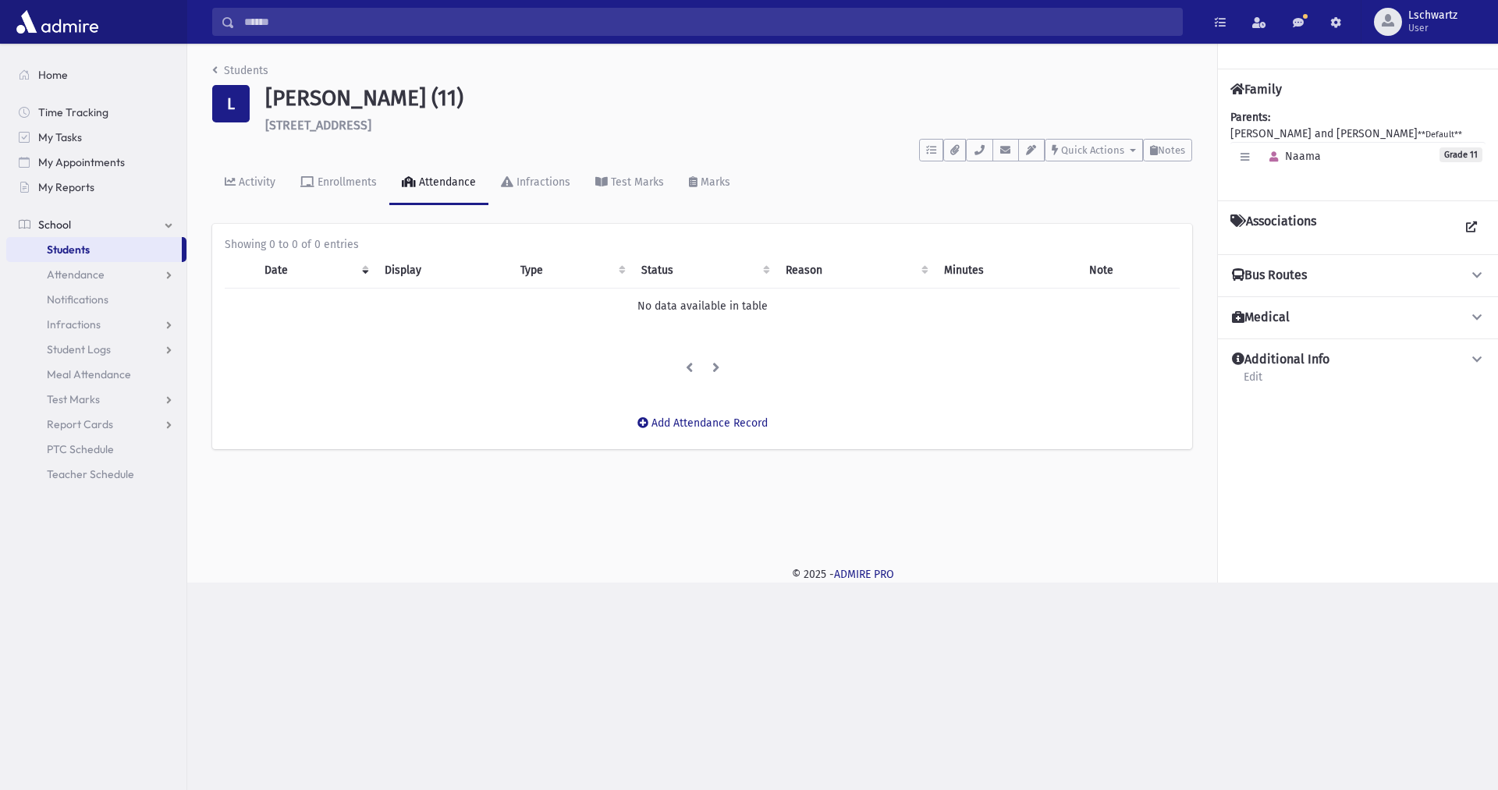
drag, startPoint x: 0, startPoint y: 0, endPoint x: 1067, endPoint y: 474, distance: 1167.4
click at [1067, 474] on div "Students L [PERSON_NAME] (11) [STREET_ADDRESS] **** To Do's No open tasks Show …" at bounding box center [702, 264] width 1030 height 440
click at [1008, 157] on button "button" at bounding box center [1005, 150] width 27 height 23
drag, startPoint x: 1120, startPoint y: 190, endPoint x: 1214, endPoint y: 196, distance: 93.8
click at [1214, 196] on div "HER EMAIL (Default) : mindy.lipka@gmail.com" at bounding box center [1230, 190] width 442 height 16
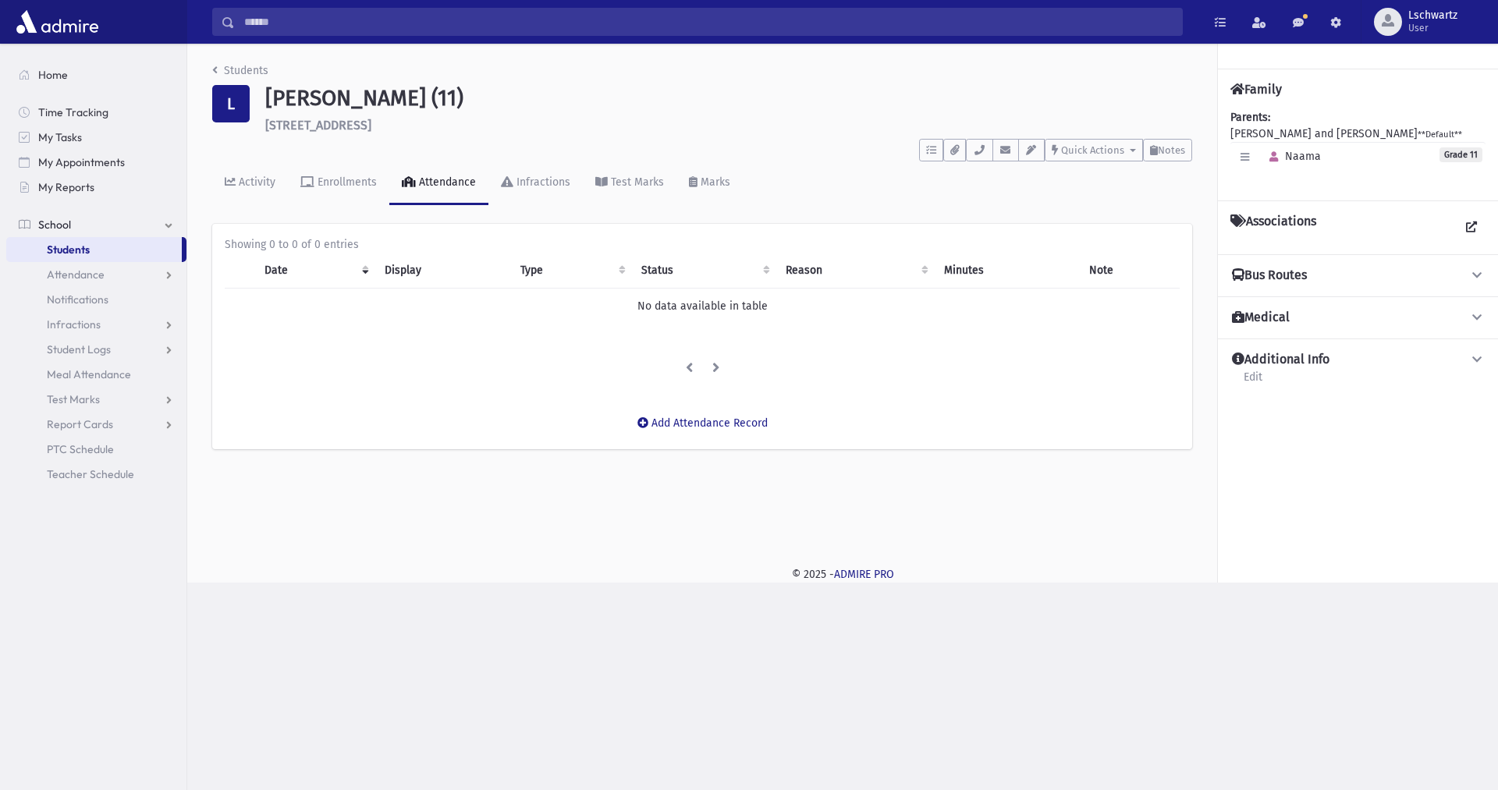
click at [1136, 210] on div "Students L Lipka, Naama (11) 230 Elm Road Inwood **** To Do's No open tasks Sho…" at bounding box center [702, 264] width 1030 height 440
click at [1078, 158] on button "Quick Actions" at bounding box center [1094, 150] width 98 height 23
click at [1001, 151] on icon "button" at bounding box center [1006, 150] width 12 height 10
drag, startPoint x: 1120, startPoint y: 184, endPoint x: 1197, endPoint y: 185, distance: 77.3
click at [1197, 185] on div "HER EMAIL (Default) : mindy.lipka@gmail.com" at bounding box center [1230, 190] width 442 height 16
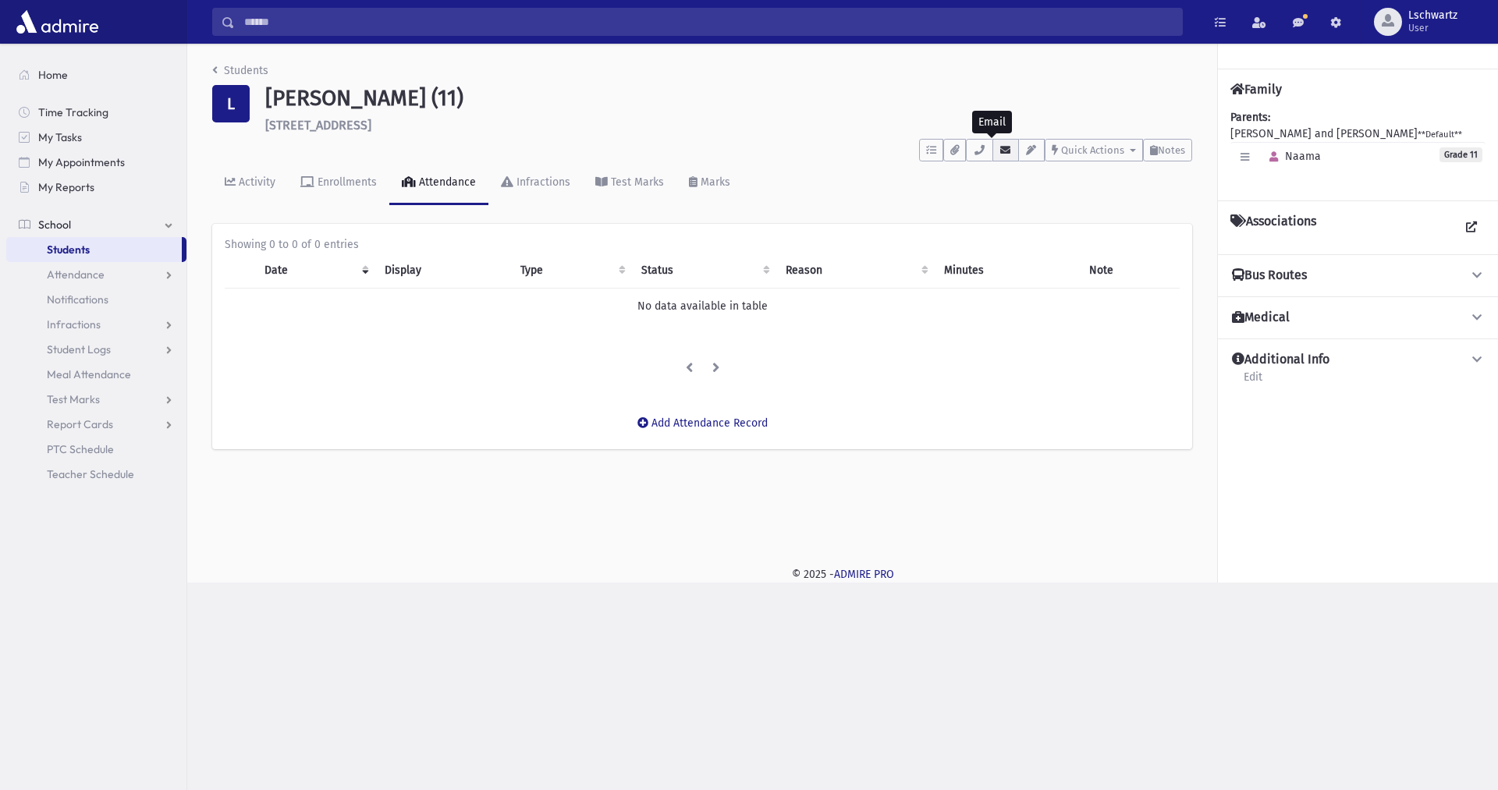
click at [1012, 151] on button "button" at bounding box center [1005, 150] width 27 height 23
click at [248, 69] on link "Students" at bounding box center [240, 70] width 56 height 13
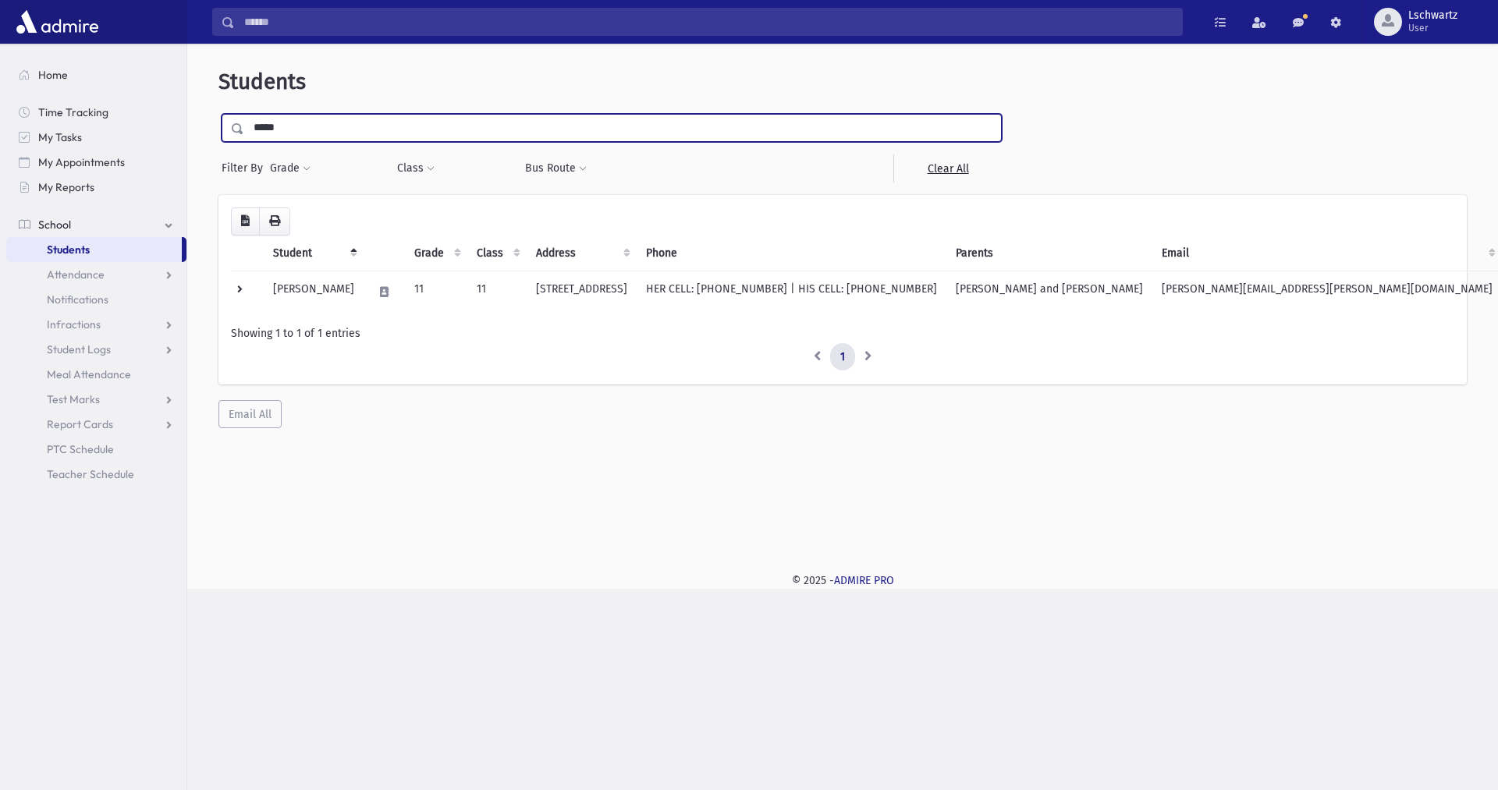
drag, startPoint x: 320, startPoint y: 133, endPoint x: 216, endPoint y: 136, distance: 103.8
click at [216, 136] on div "Students ***** Filter By Grade * * * * * * * * * ***** ********* ********* * * …" at bounding box center [843, 248] width 1298 height 397
type input "*******"
click at [218, 114] on input "submit" at bounding box center [240, 124] width 44 height 21
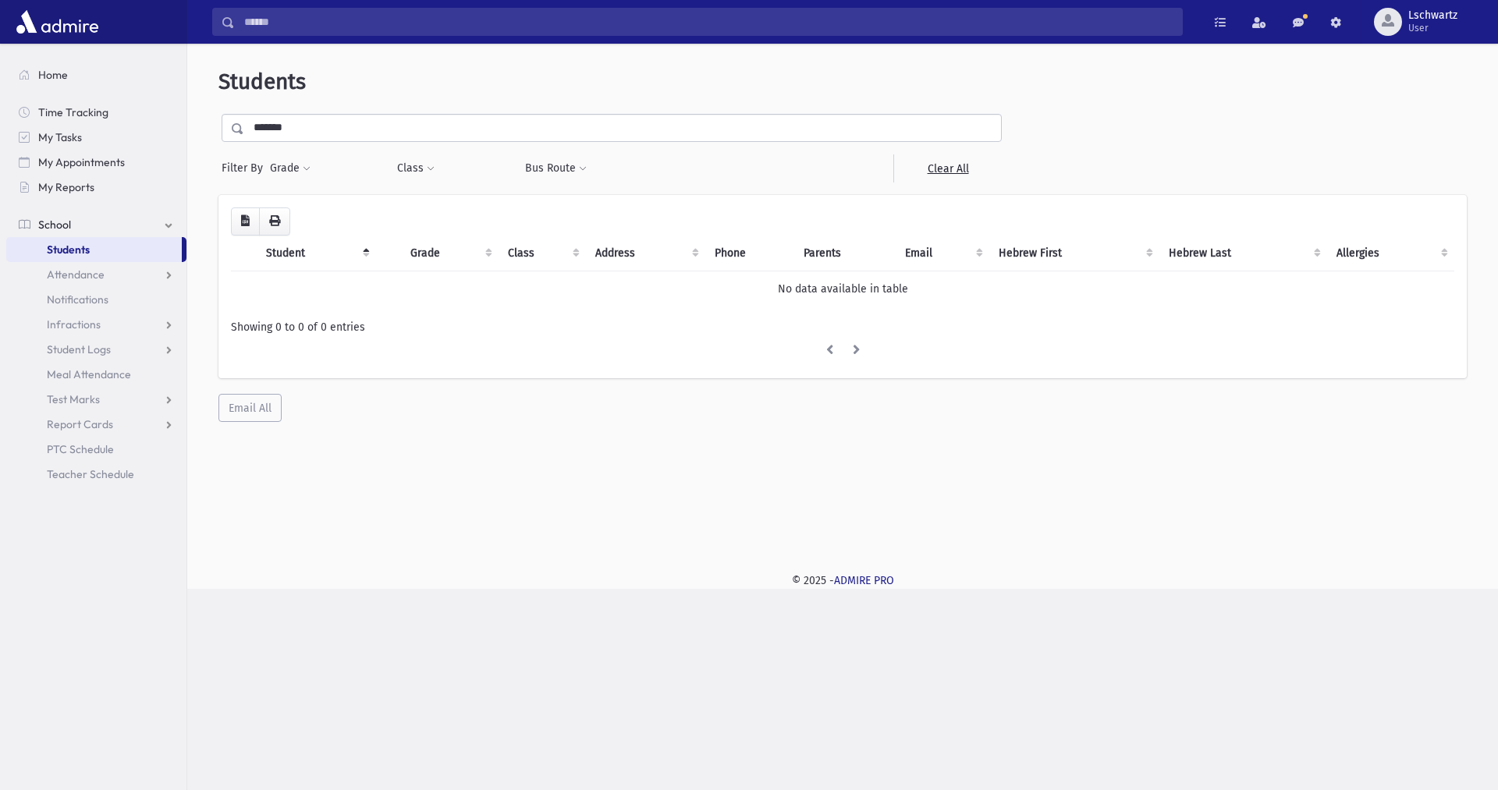
click at [273, 122] on input "*******" at bounding box center [622, 128] width 757 height 28
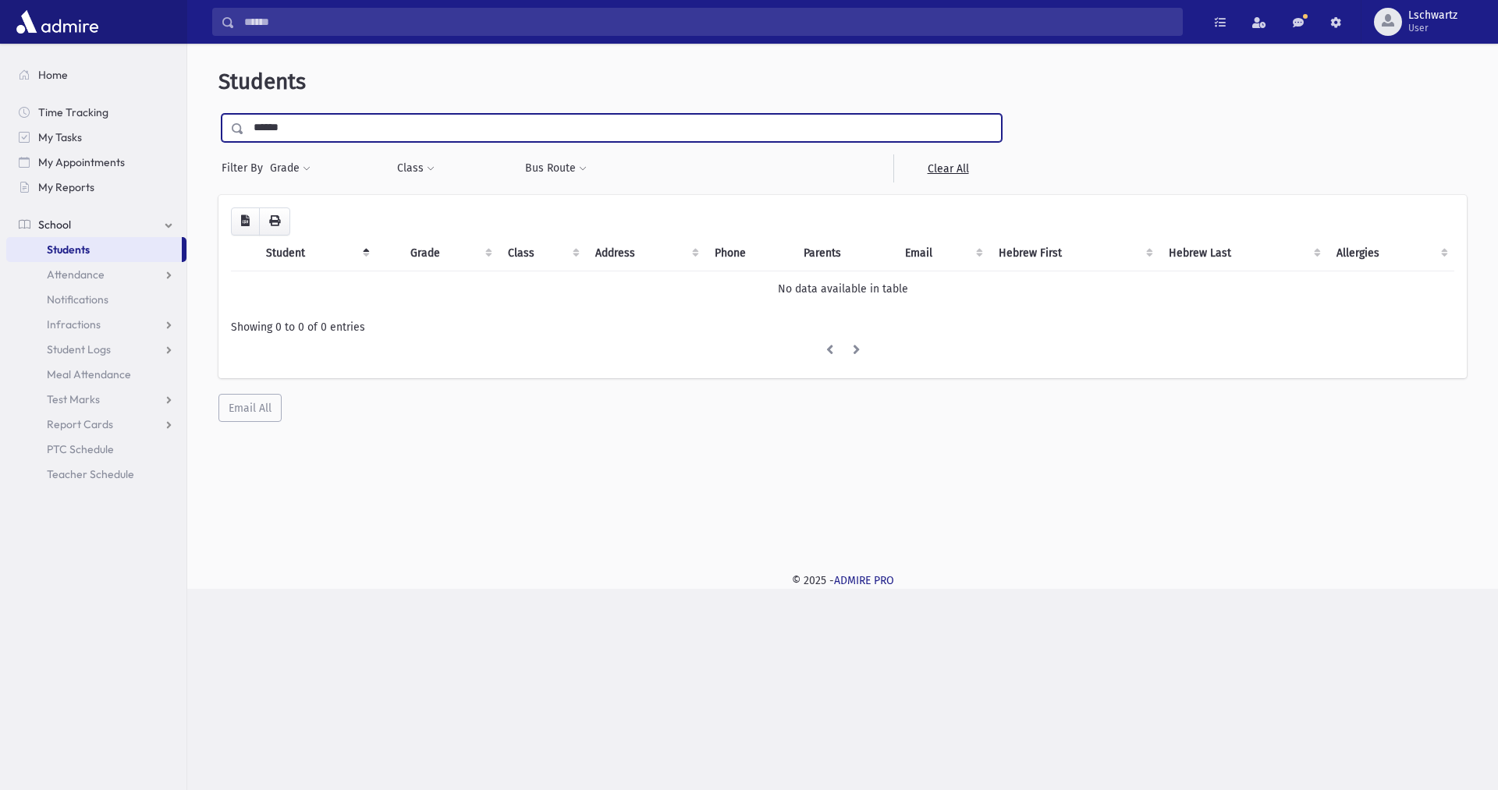
click at [410, 115] on input "******" at bounding box center [622, 128] width 757 height 28
type input "******"
click at [218, 114] on input "submit" at bounding box center [240, 124] width 44 height 21
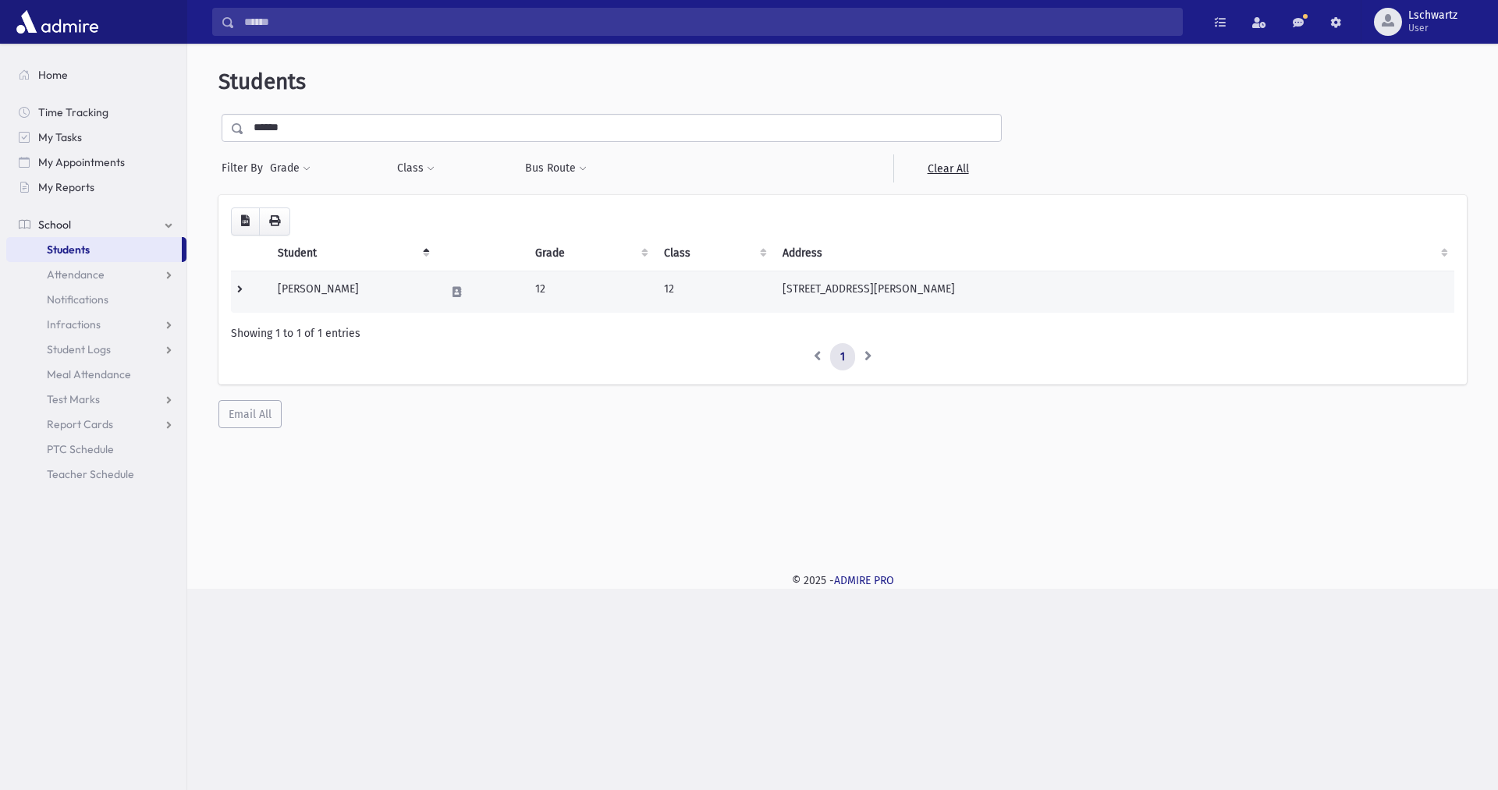
click at [286, 282] on td "[PERSON_NAME]" at bounding box center [352, 292] width 168 height 42
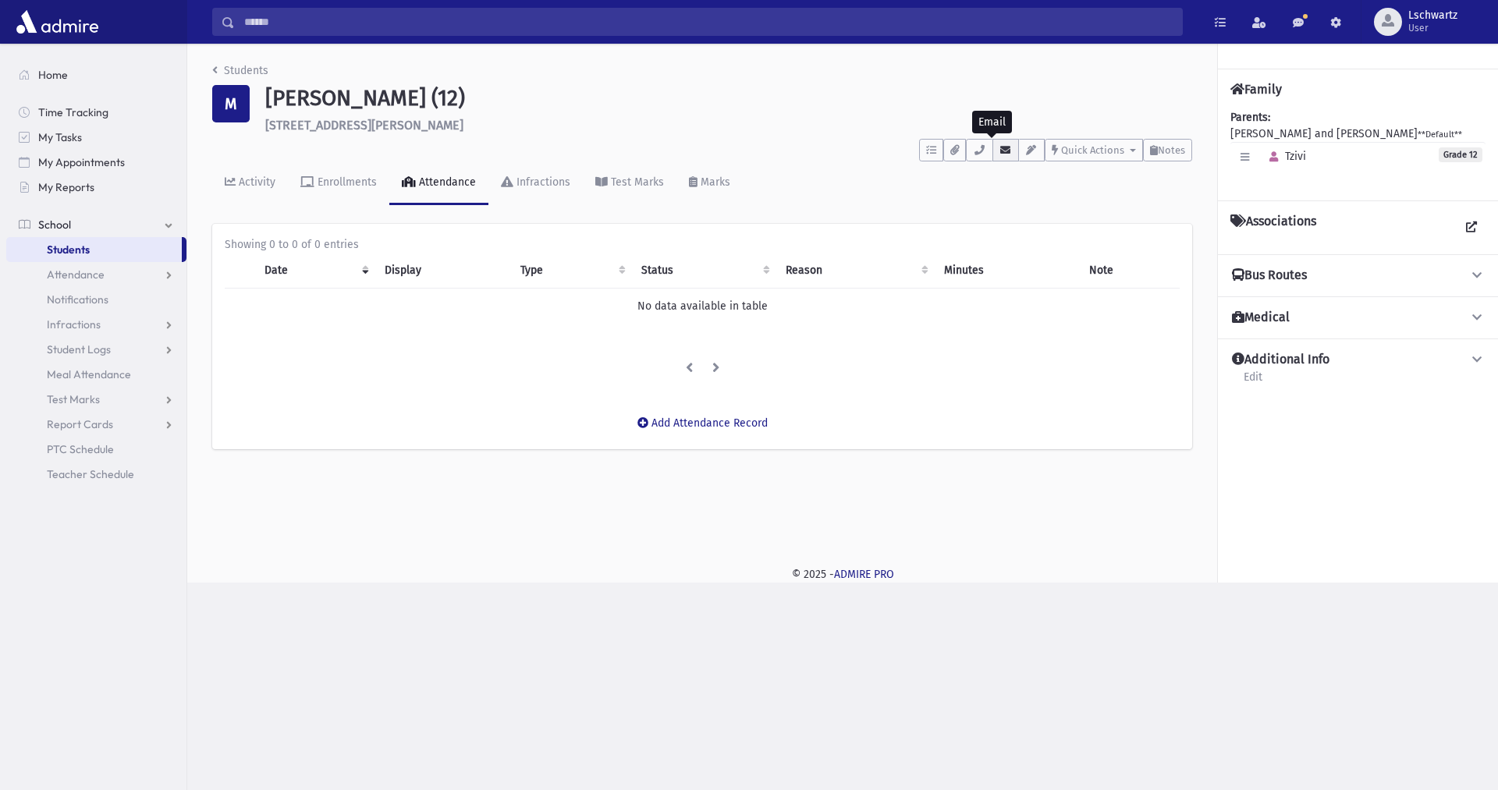
click at [1008, 147] on icon "button" at bounding box center [1006, 150] width 12 height 10
drag, startPoint x: 1073, startPoint y: 218, endPoint x: 1171, endPoint y: 215, distance: 98.4
click at [1171, 215] on div "• HER EMAIL : [EMAIL_ADDRESS][DOMAIN_NAME]" at bounding box center [1145, 218] width 306 height 29
click at [261, 177] on div "Activity" at bounding box center [256, 182] width 40 height 13
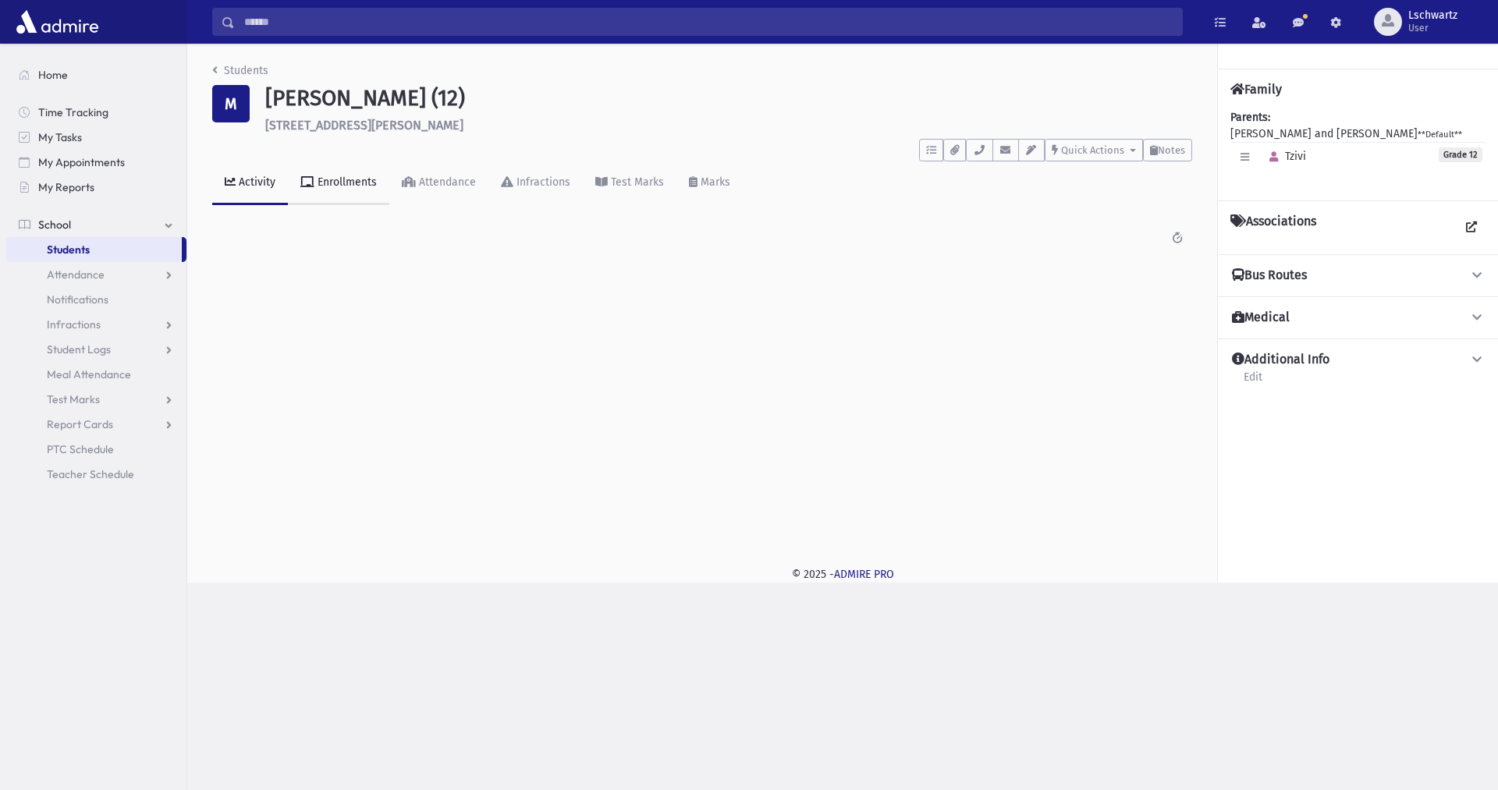
click at [336, 178] on div "Enrollments" at bounding box center [345, 182] width 62 height 13
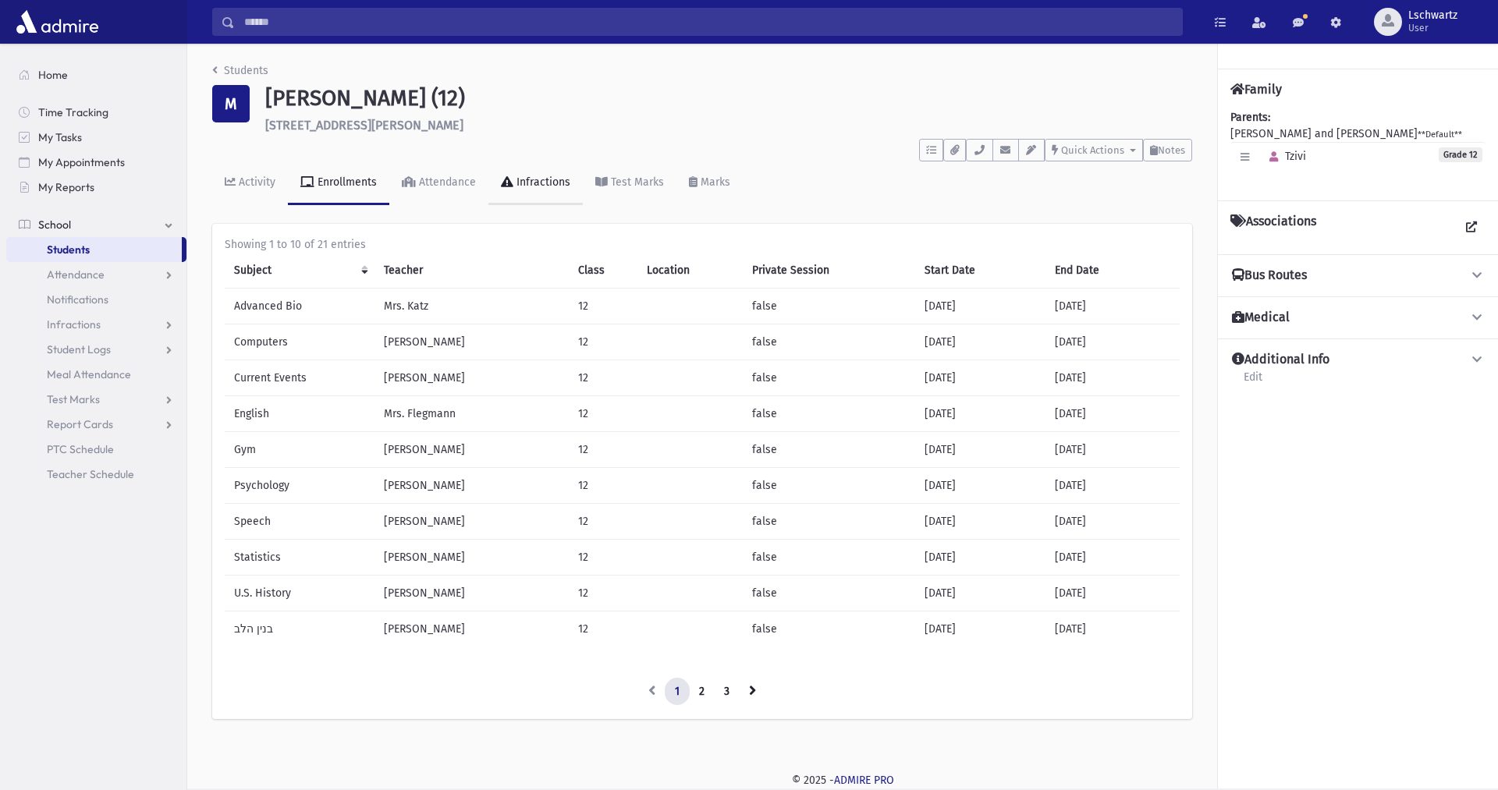
click at [520, 176] on div "Infractions" at bounding box center [541, 182] width 57 height 13
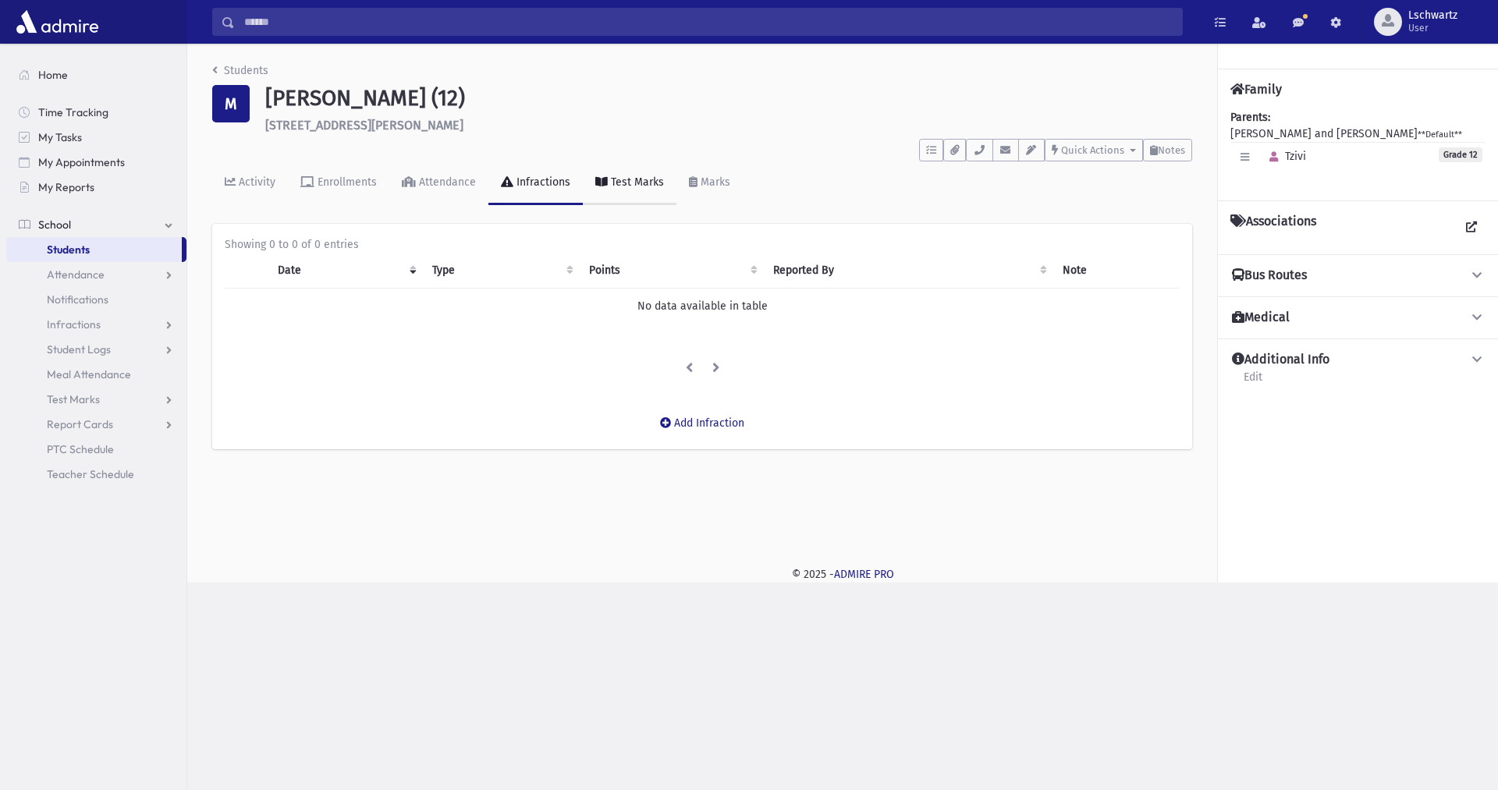
click at [619, 179] on div "Test Marks" at bounding box center [636, 182] width 56 height 13
click at [435, 176] on div "Attendance" at bounding box center [446, 182] width 60 height 13
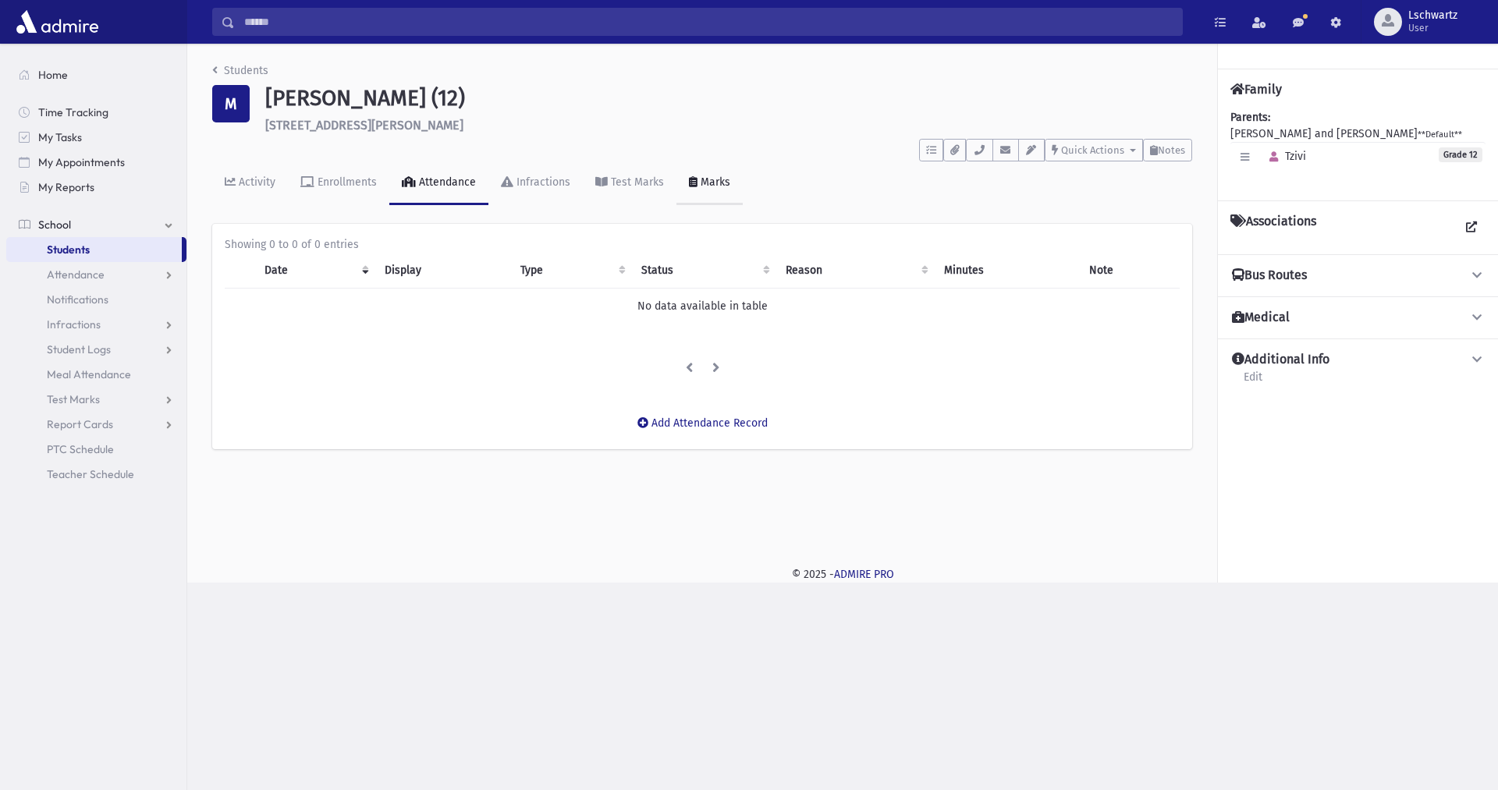
click at [708, 179] on div "Marks" at bounding box center [714, 182] width 33 height 13
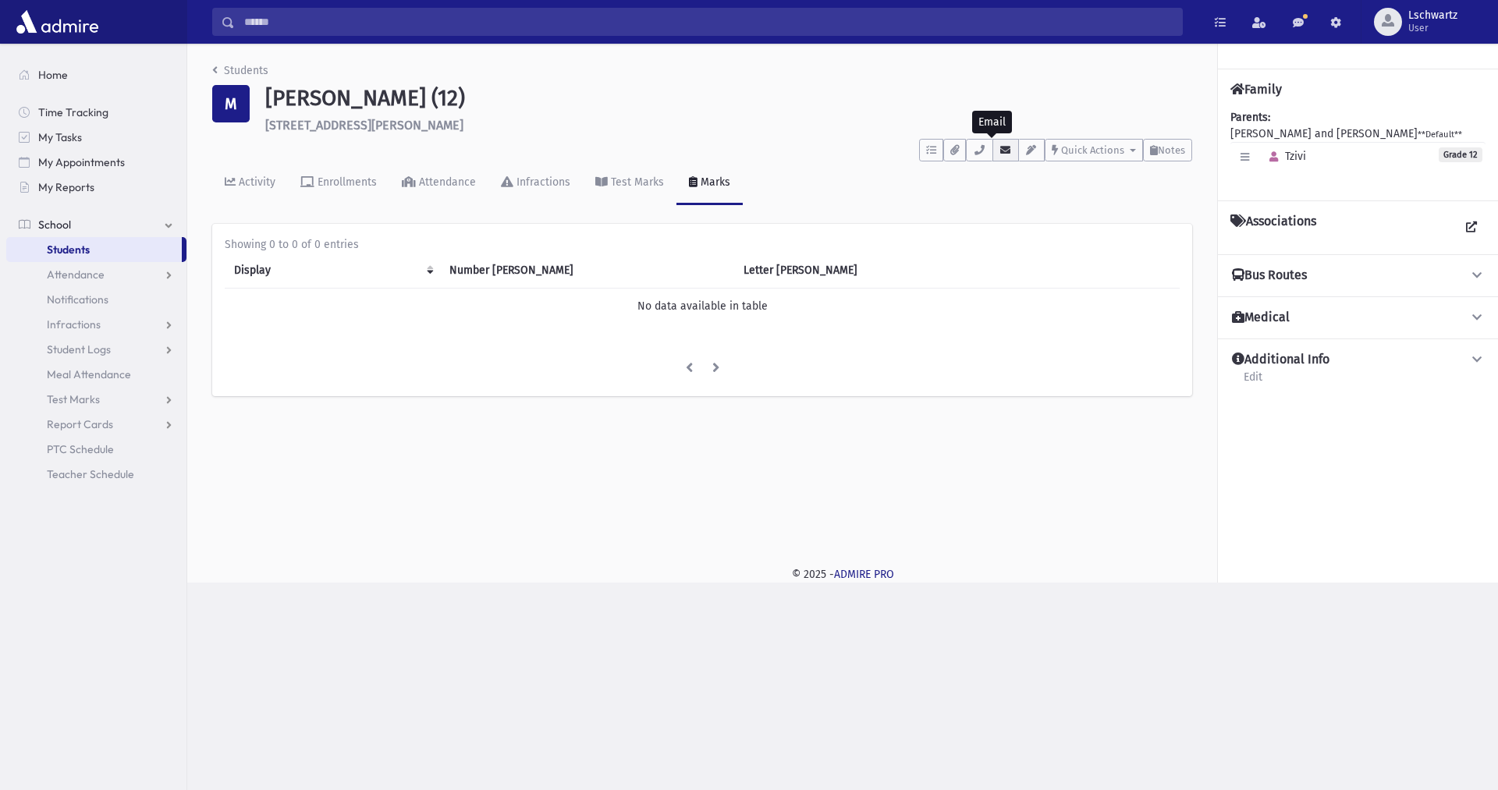
click at [1004, 146] on icon "button" at bounding box center [1006, 150] width 12 height 10
click at [251, 66] on link "Students" at bounding box center [240, 70] width 56 height 13
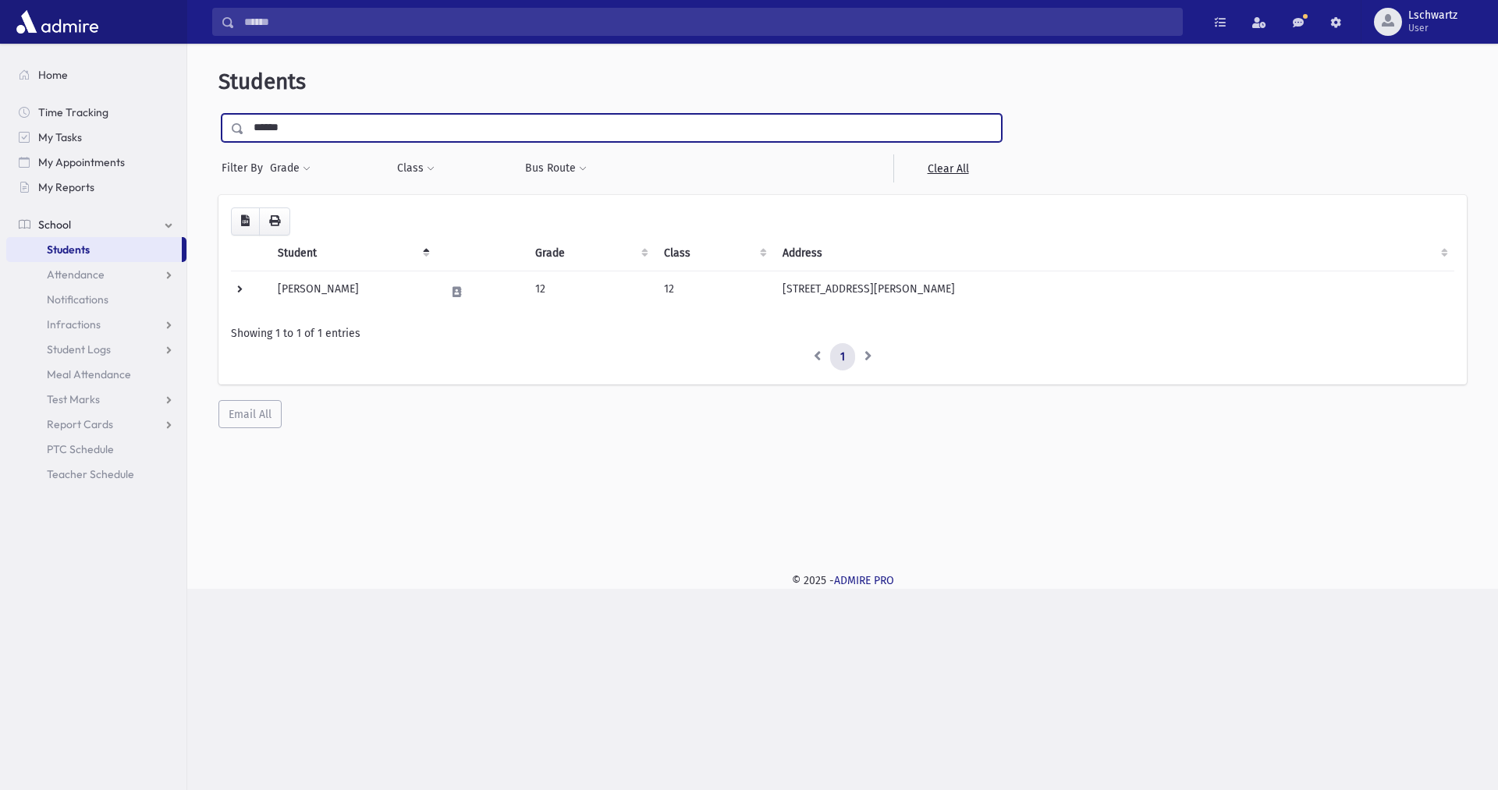
drag, startPoint x: 355, startPoint y: 134, endPoint x: 239, endPoint y: 131, distance: 116.3
click at [239, 131] on div "******" at bounding box center [612, 128] width 780 height 28
type input "*********"
click at [218, 114] on input "submit" at bounding box center [240, 124] width 44 height 21
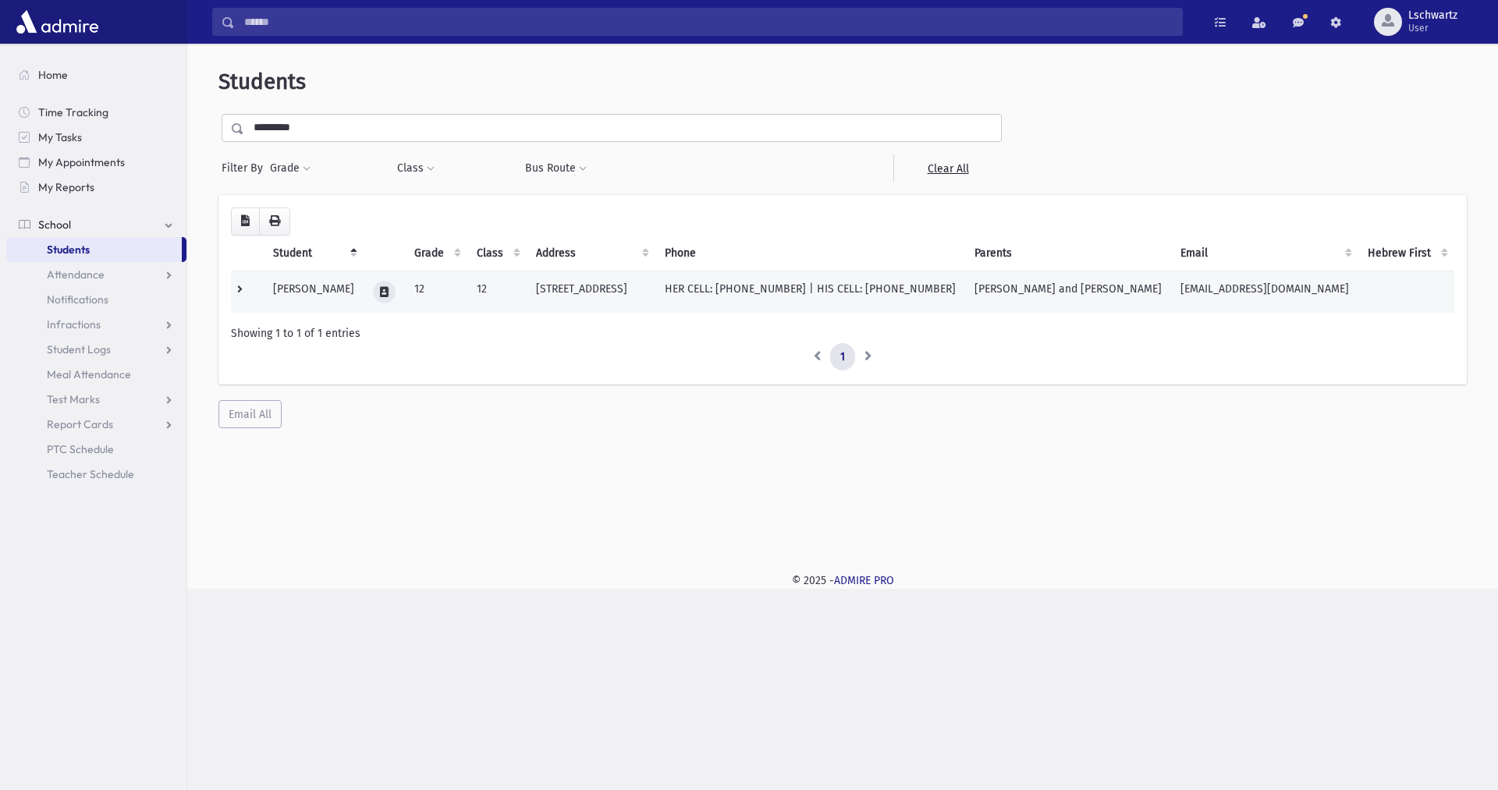
click at [389, 295] on icon at bounding box center [384, 292] width 9 height 10
click at [449, 291] on button "button" at bounding box center [455, 292] width 27 height 23
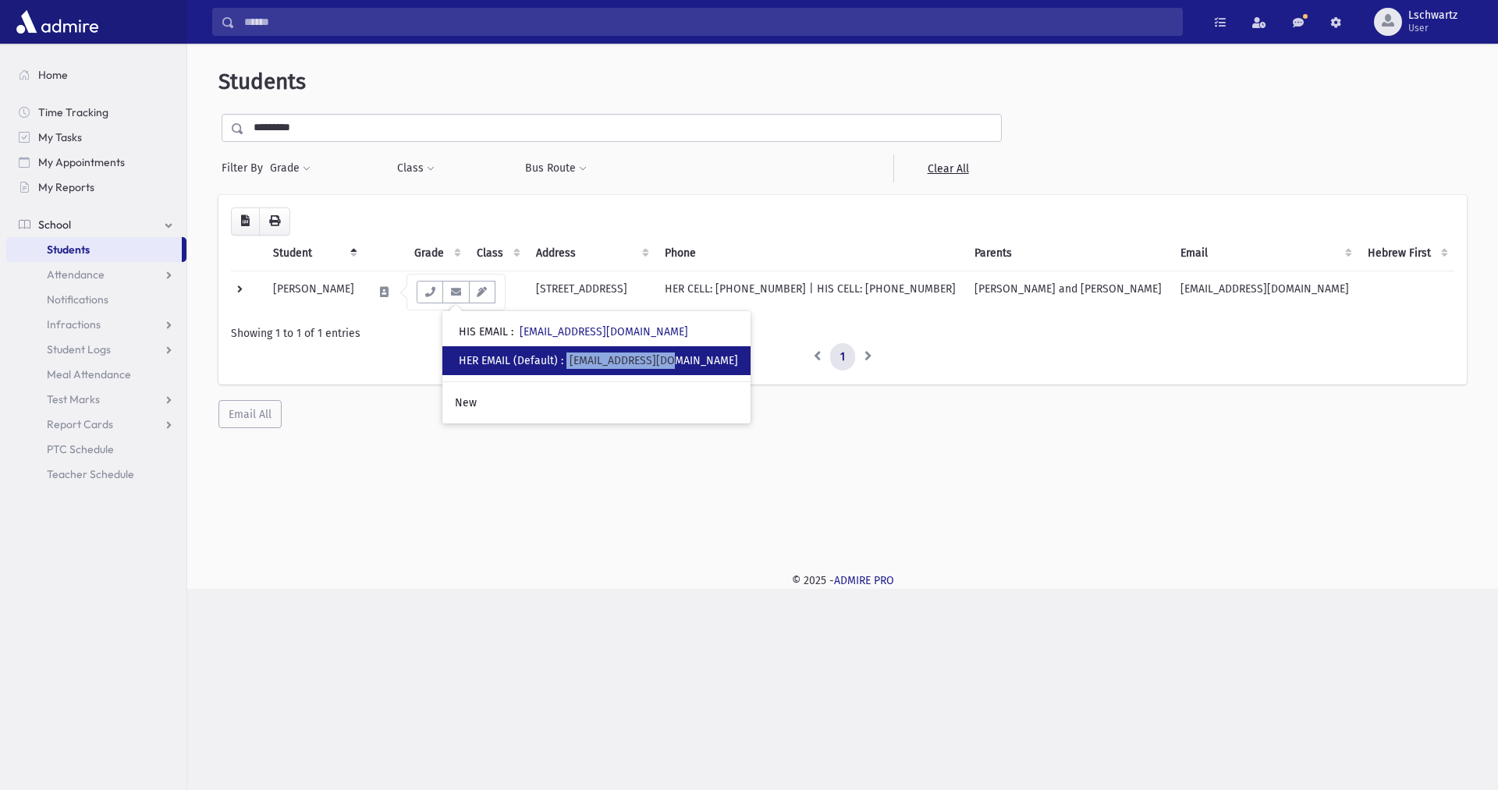
drag, startPoint x: 571, startPoint y: 360, endPoint x: 678, endPoint y: 360, distance: 106.9
click at [678, 360] on div "• HER EMAIL (Default) : [EMAIL_ADDRESS][DOMAIN_NAME]" at bounding box center [596, 360] width 308 height 29
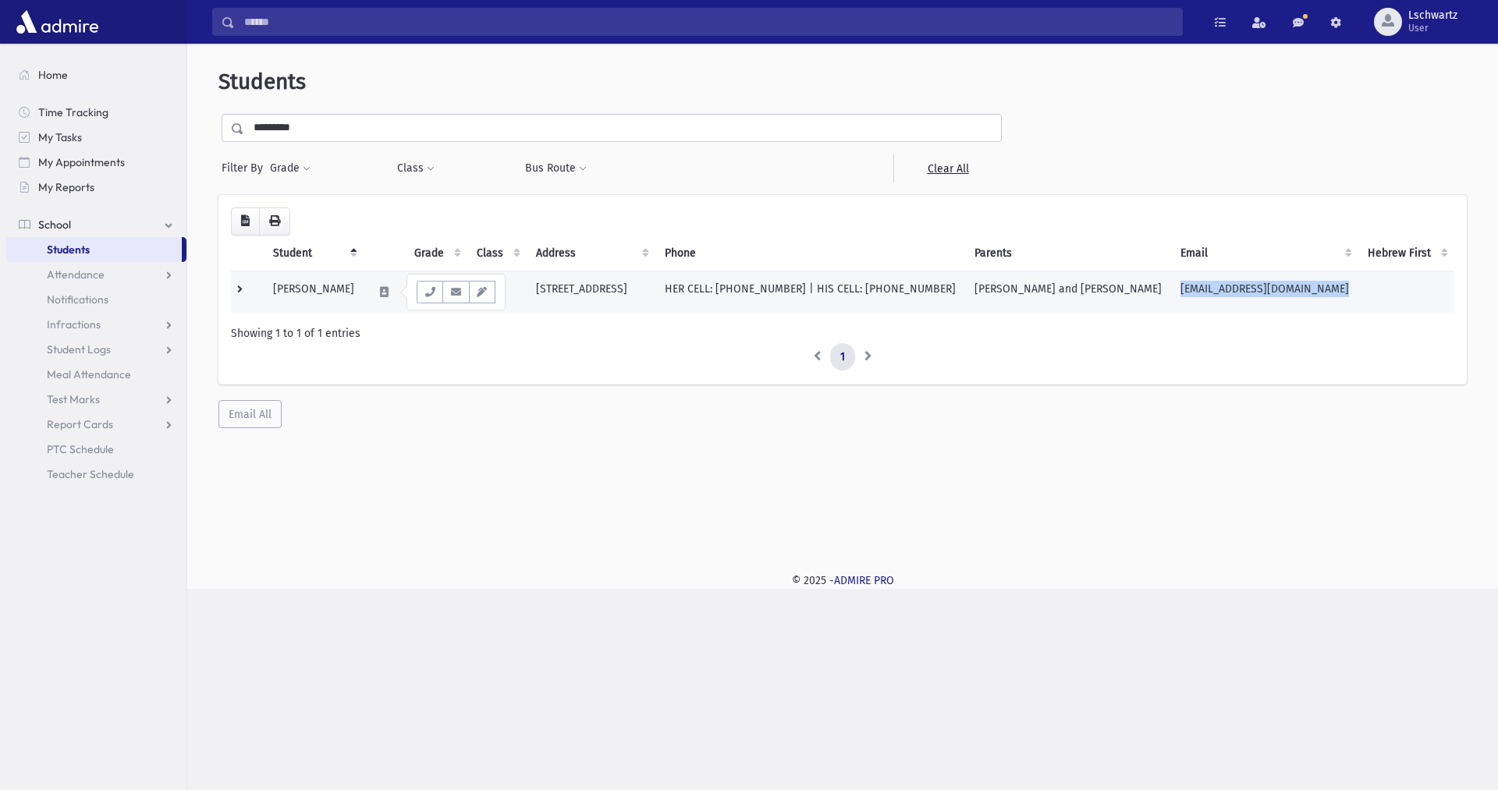
drag, startPoint x: 1401, startPoint y: 288, endPoint x: 1228, endPoint y: 286, distance: 173.2
click at [1228, 286] on tr "[PERSON_NAME] 12 [GEOGRAPHIC_DATA][STREET_ADDRESS] HER CELL: [PHONE_NUMBER] | H…" at bounding box center [842, 292] width 1223 height 42
copy td "[EMAIL_ADDRESS][DOMAIN_NAME]"
